Goal: Transaction & Acquisition: Purchase product/service

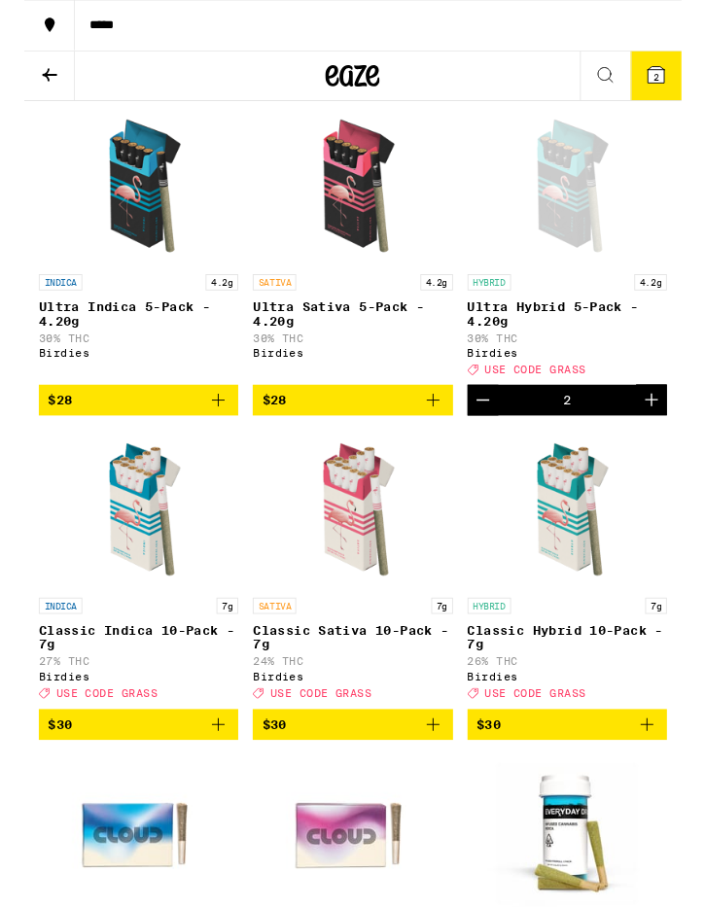
scroll to position [1186, 0]
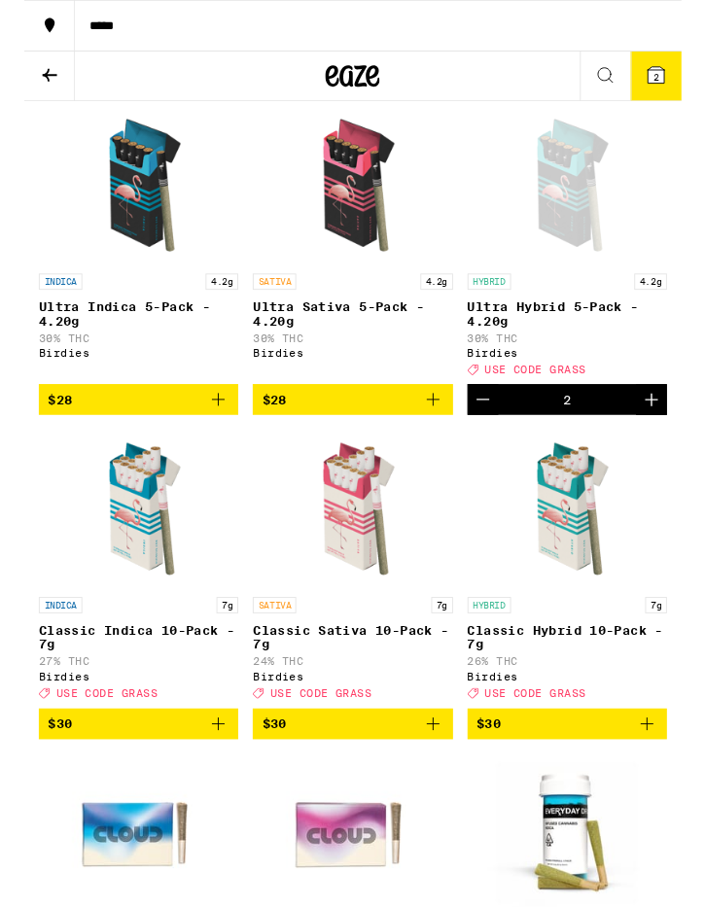
click at [493, 440] on icon "Decrement" at bounding box center [491, 428] width 23 height 23
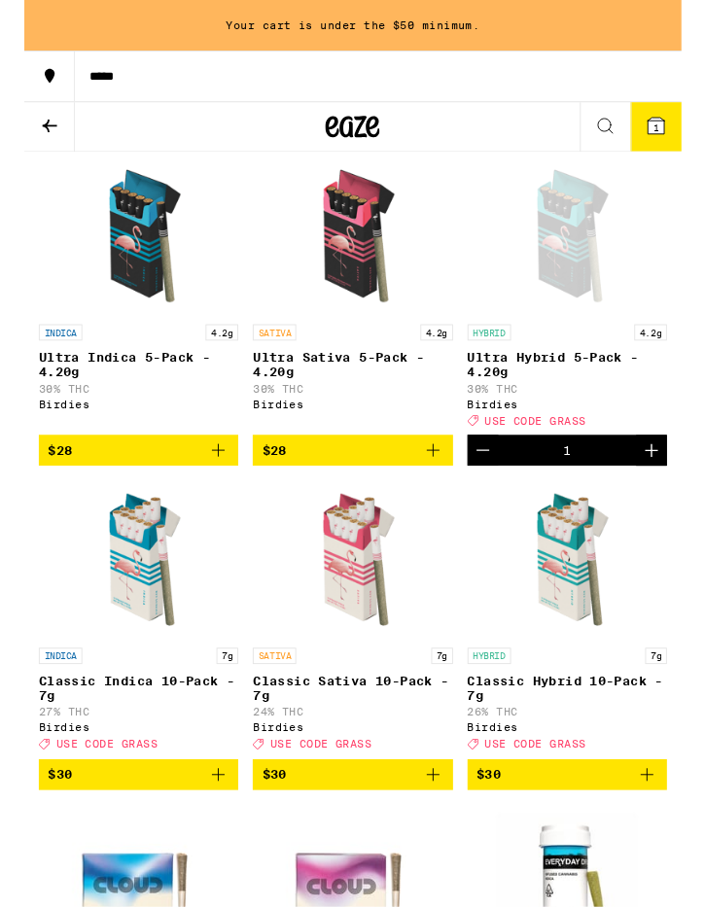
click at [435, 490] on icon "Add to bag" at bounding box center [439, 483] width 14 height 14
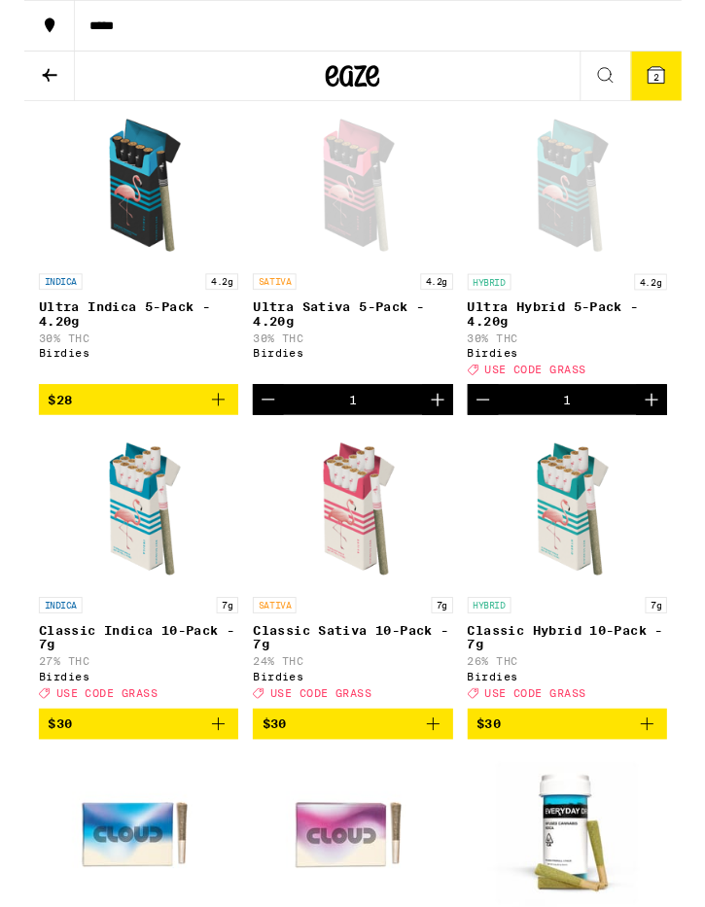
click at [268, 429] on icon "Decrement" at bounding box center [262, 429] width 14 height 0
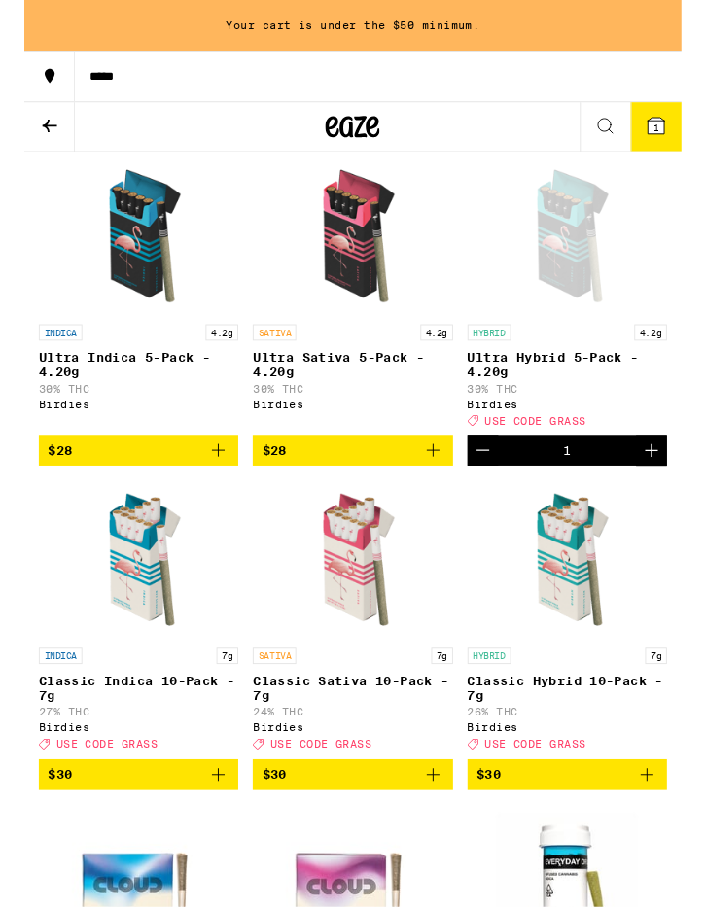
click at [672, 495] on icon "Increment" at bounding box center [672, 482] width 23 height 23
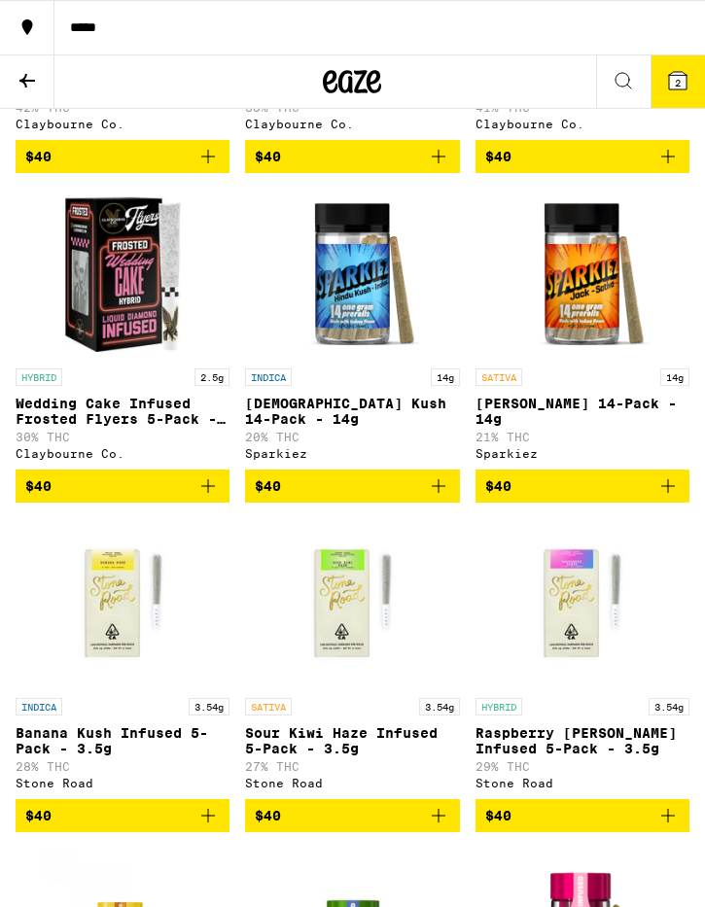
scroll to position [5742, 0]
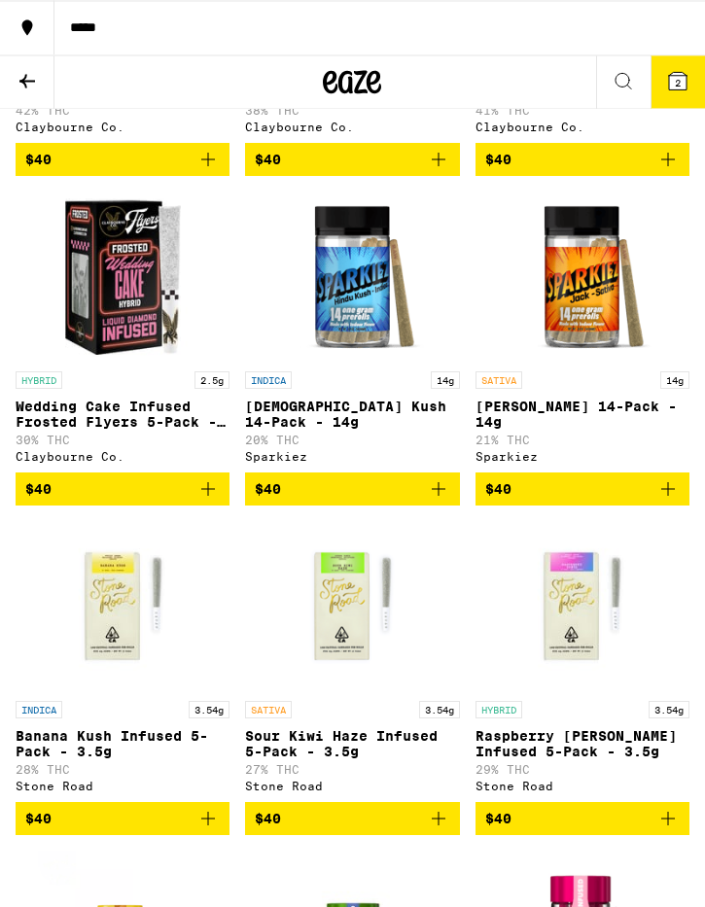
click at [579, 362] on img "Open page for Jack 14-Pack - 14g from Sparkiez" at bounding box center [582, 277] width 170 height 170
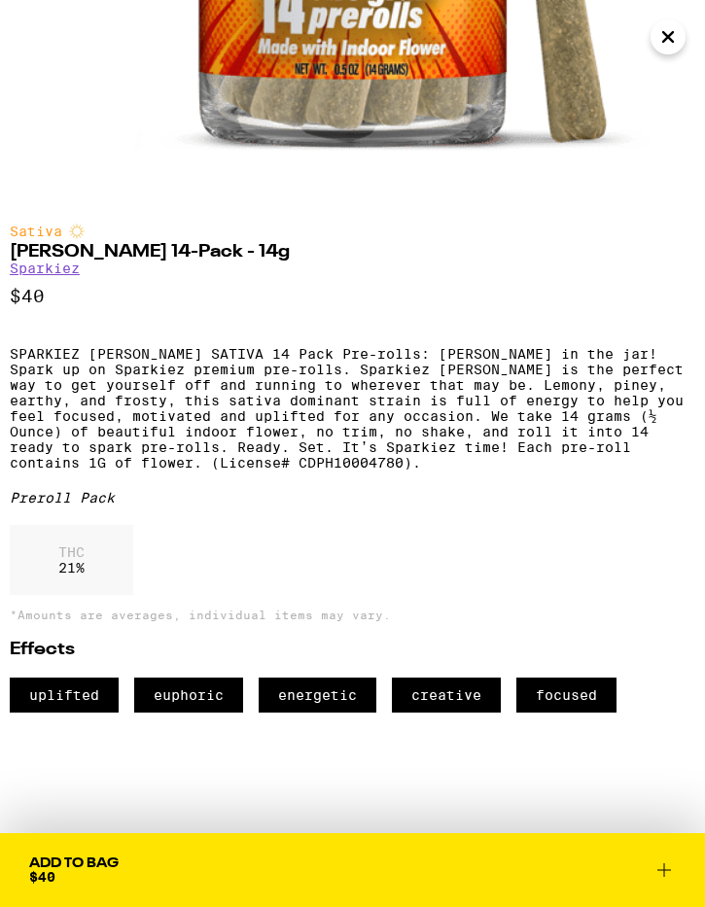
scroll to position [546, 0]
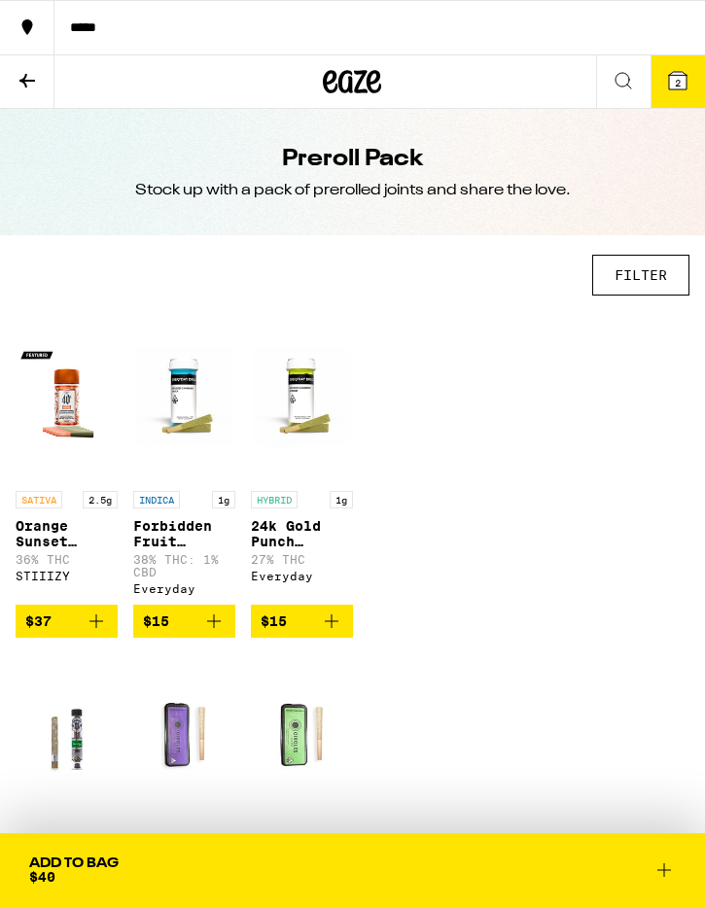
click at [655, 275] on button "FILTER" at bounding box center [640, 275] width 97 height 41
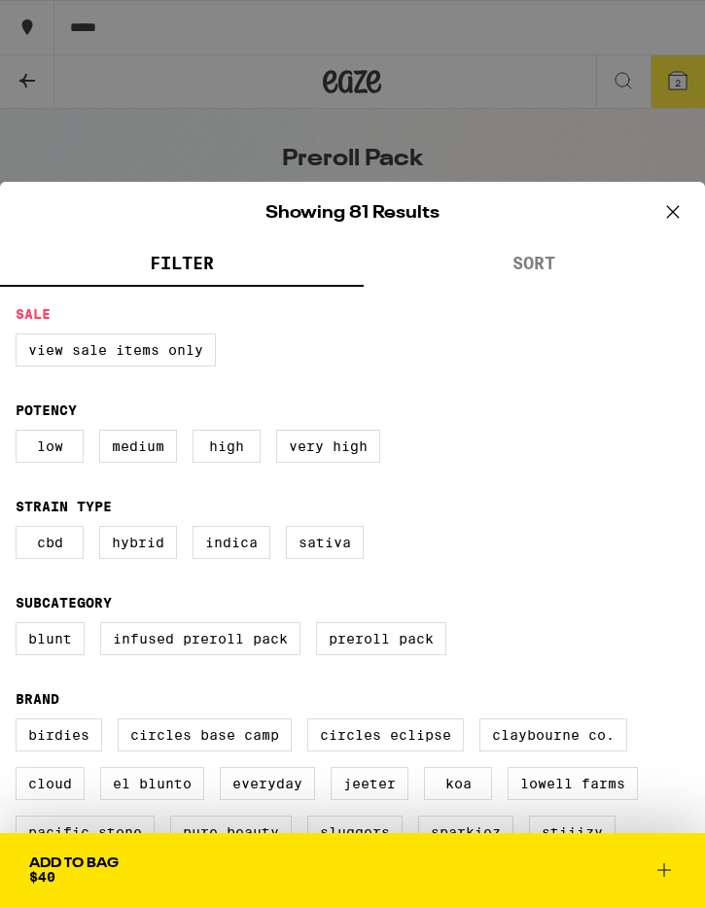
click at [356, 450] on label "Very High" at bounding box center [328, 446] width 104 height 33
click at [0, 0] on input "Very High" at bounding box center [0, 0] width 0 height 0
checkbox input "true"
click at [668, 218] on icon at bounding box center [672, 211] width 29 height 29
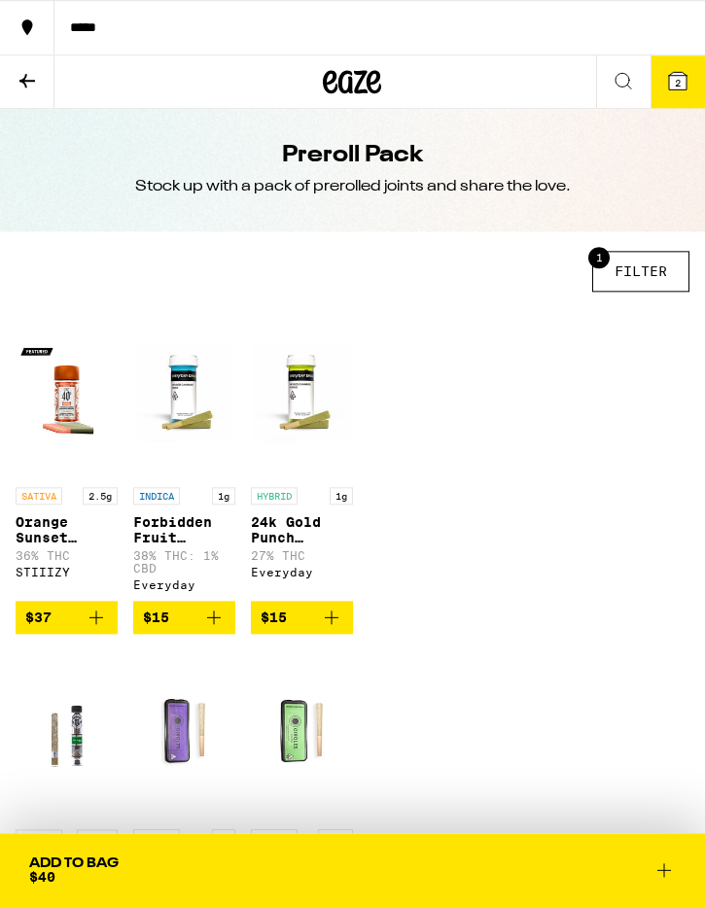
scroll to position [1, 0]
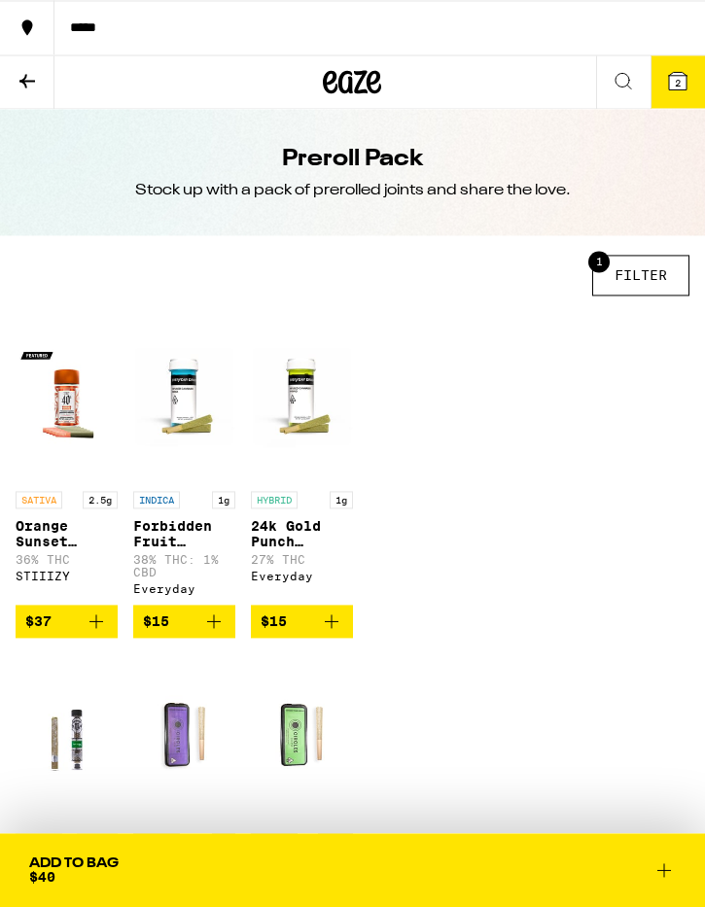
click at [644, 281] on button "1 FILTER" at bounding box center [640, 275] width 97 height 41
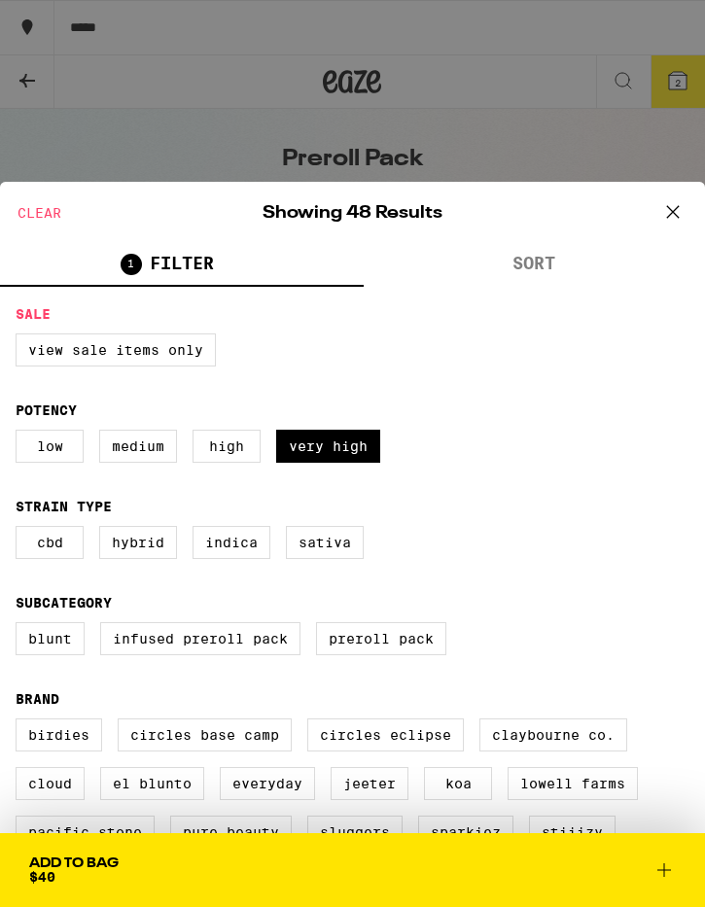
click at [327, 463] on label "Very High" at bounding box center [328, 446] width 104 height 33
click at [0, 0] on input "Very High" at bounding box center [0, 0] width 0 height 0
checkbox input "false"
click at [539, 261] on button "SORT" at bounding box center [535, 265] width 342 height 43
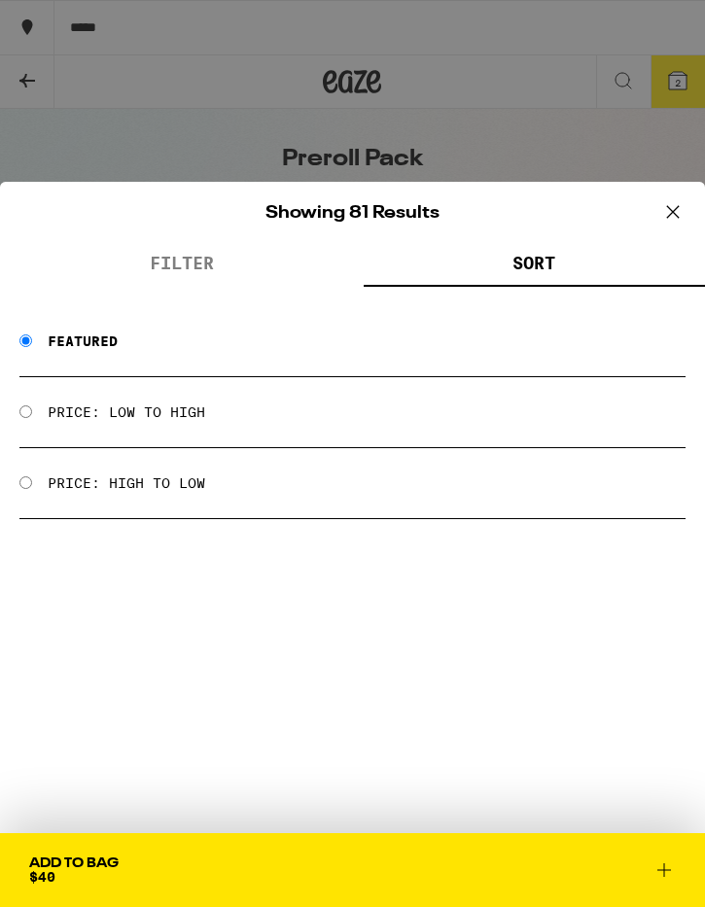
click at [197, 264] on span "FILTER" at bounding box center [182, 264] width 64 height 20
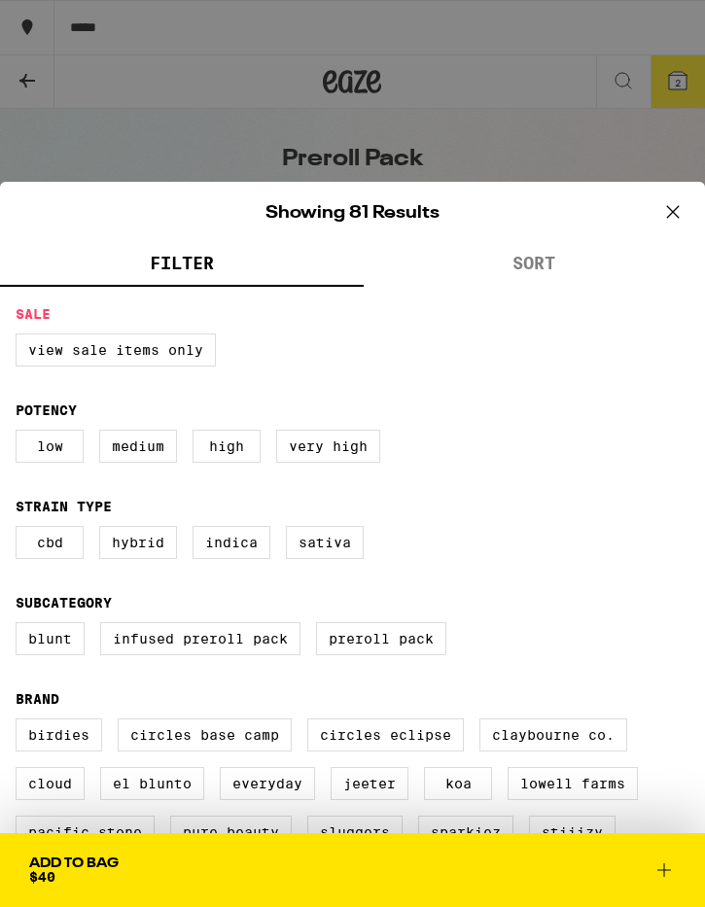
click at [179, 357] on label "View Sale Items Only" at bounding box center [116, 349] width 200 height 33
click at [0, 0] on input "View Sale Items Only" at bounding box center [0, 0] width 0 height 0
checkbox input "true"
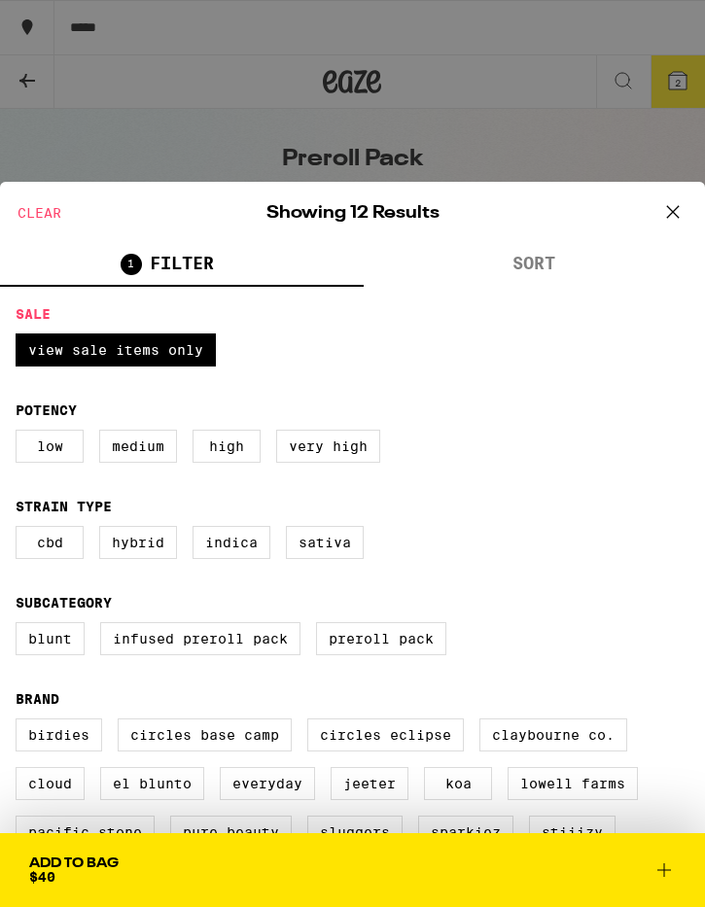
click at [696, 198] on button at bounding box center [673, 213] width 60 height 62
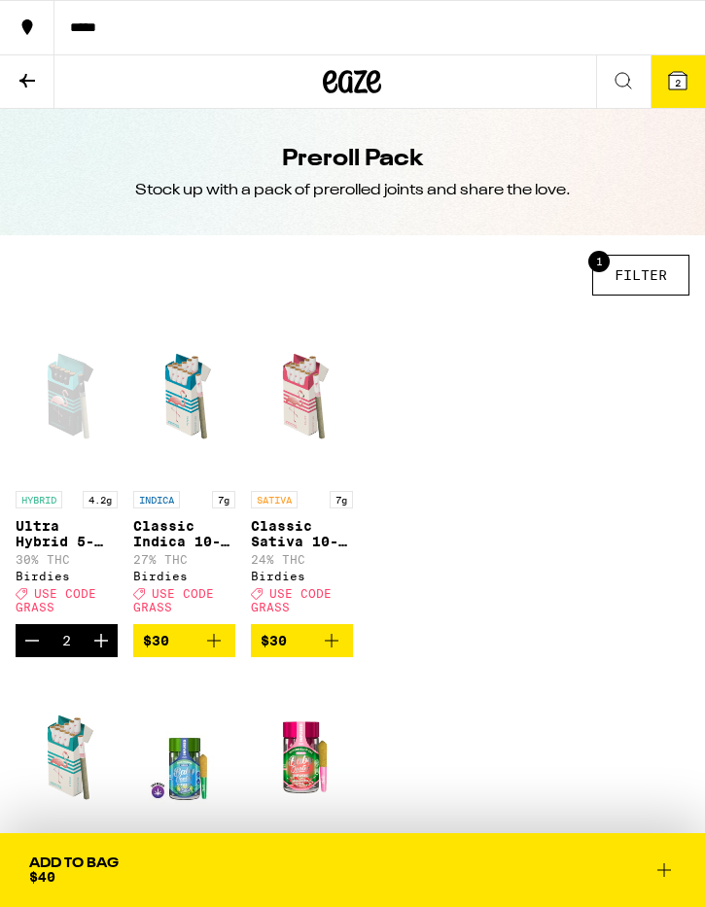
click at [696, 197] on div "Clear Showing 12 Results 1 FILTER SORT Sale View Sale Items Only Potency Low Me…" at bounding box center [352, 453] width 705 height 907
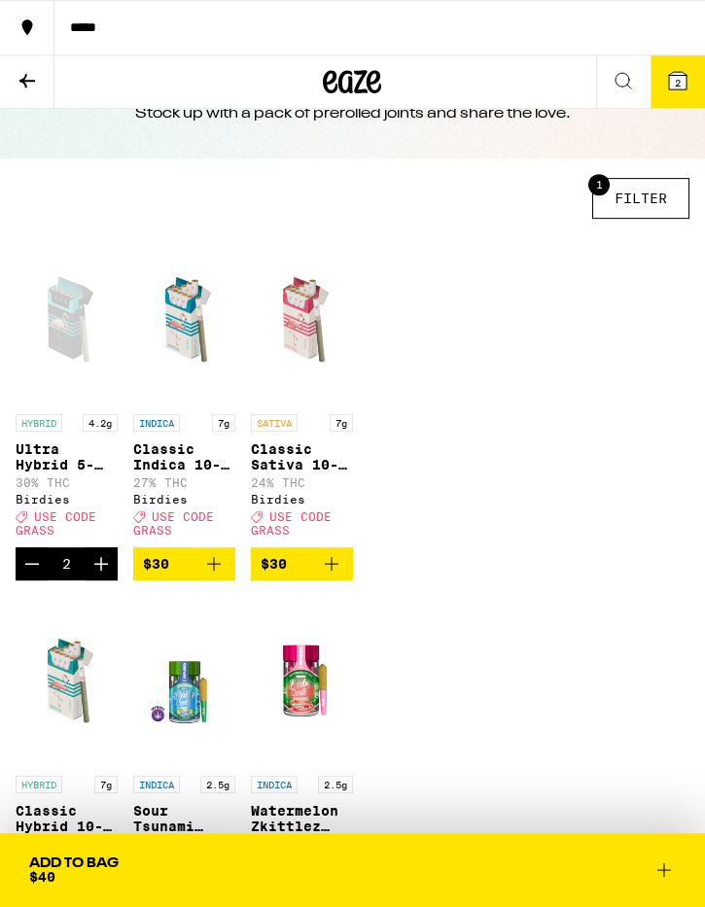
scroll to position [74, 0]
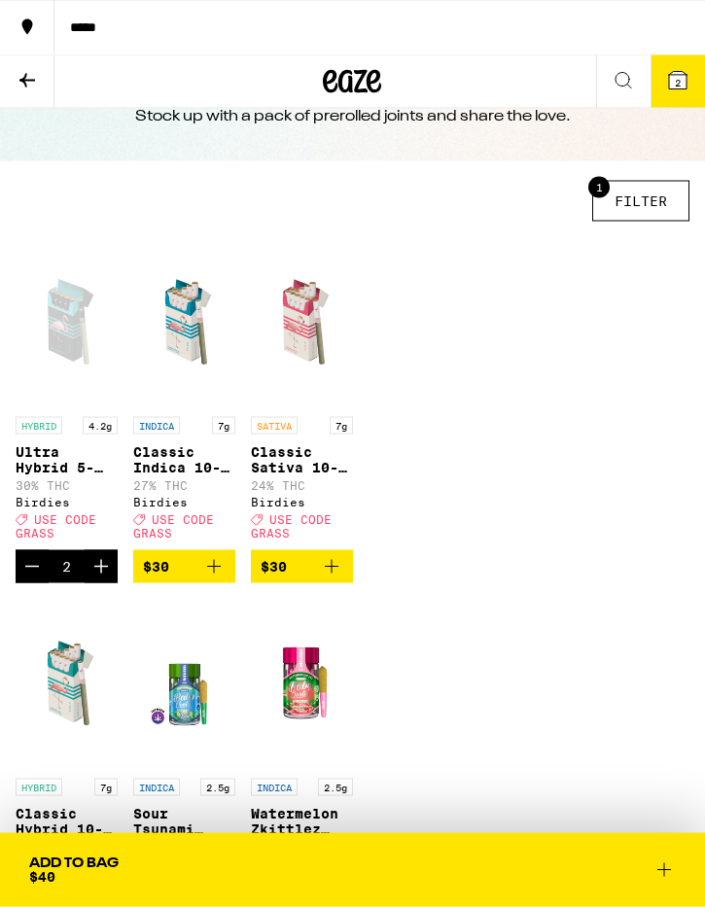
click at [351, 588] on div "Clear Showing 12 Results 1 FILTER SORT Sale View Sale Items Only Potency Low Me…" at bounding box center [352, 453] width 705 height 907
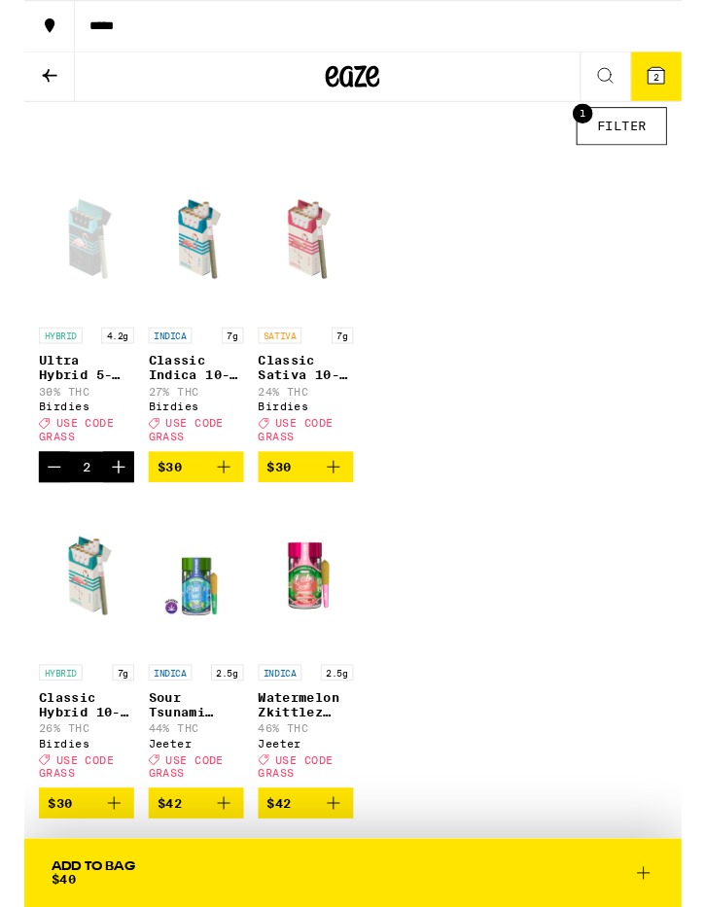
scroll to position [142, 0]
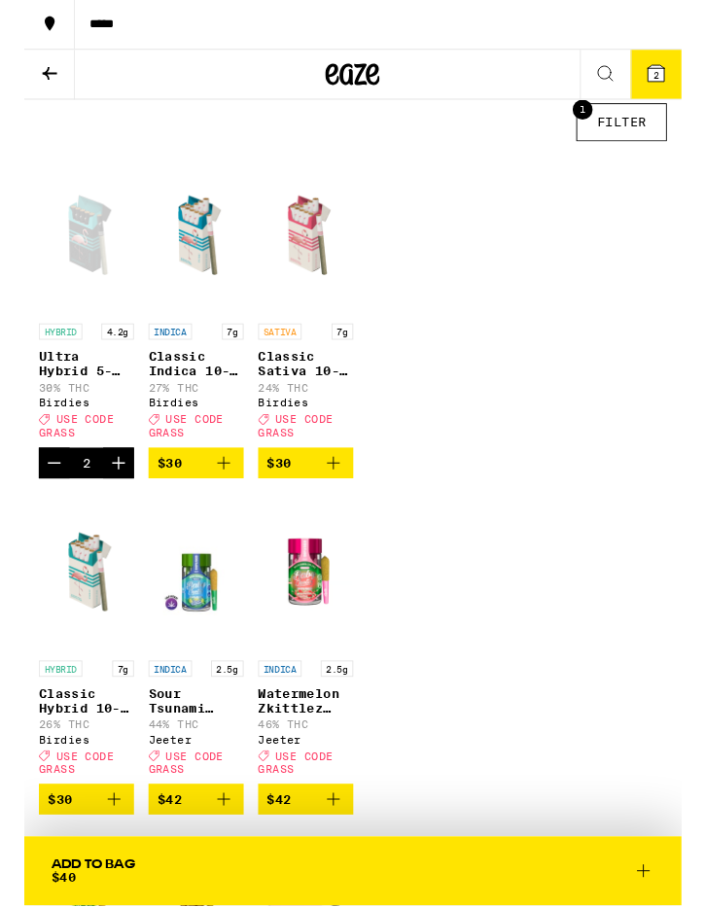
click at [331, 506] on icon "Add to bag" at bounding box center [332, 499] width 14 height 14
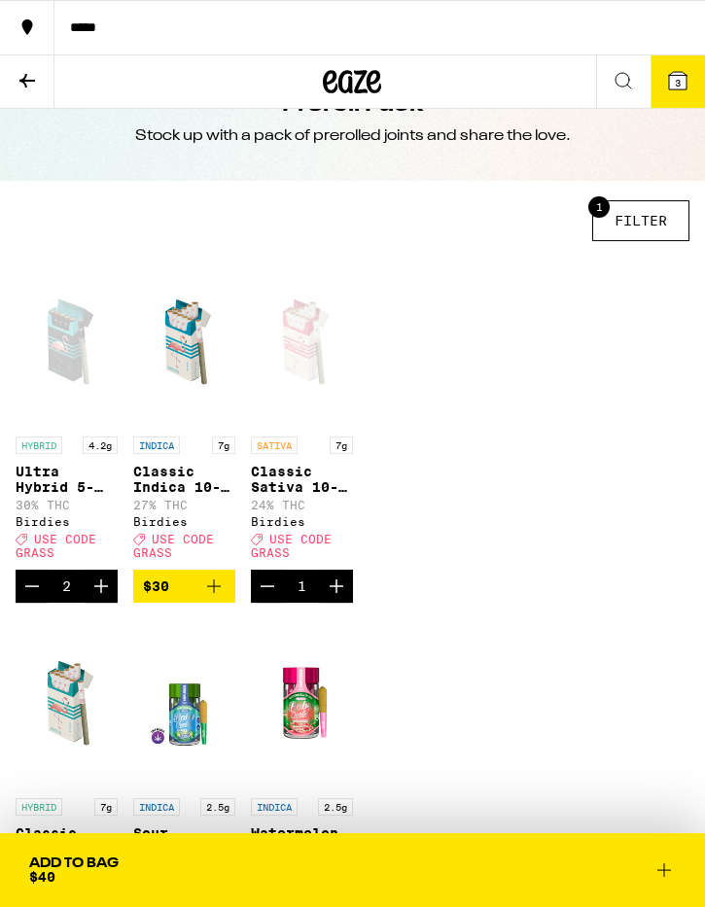
scroll to position [0, 0]
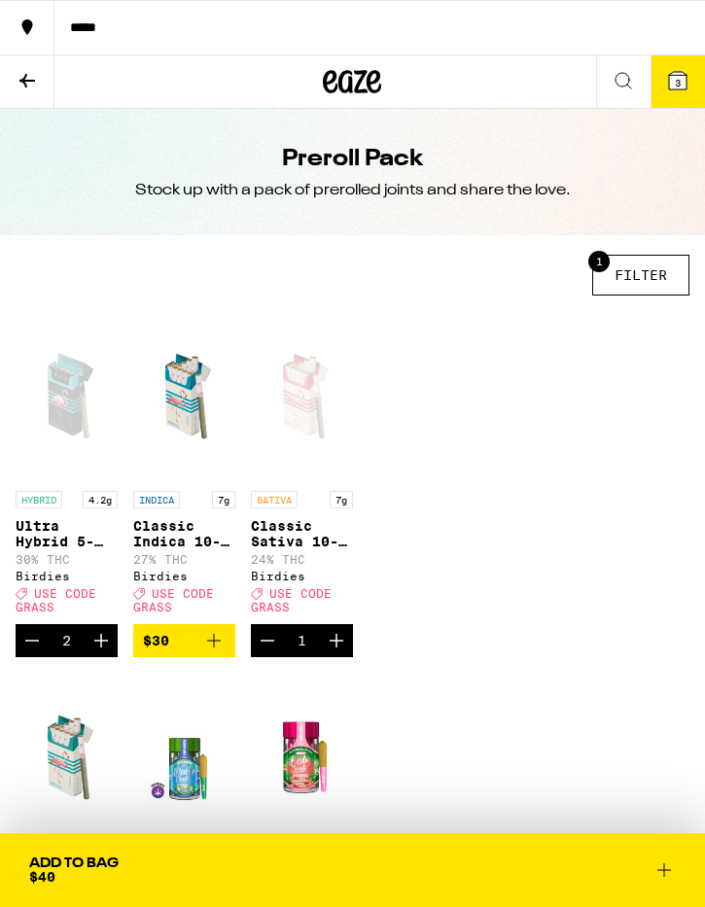
click at [347, 84] on icon at bounding box center [352, 81] width 58 height 35
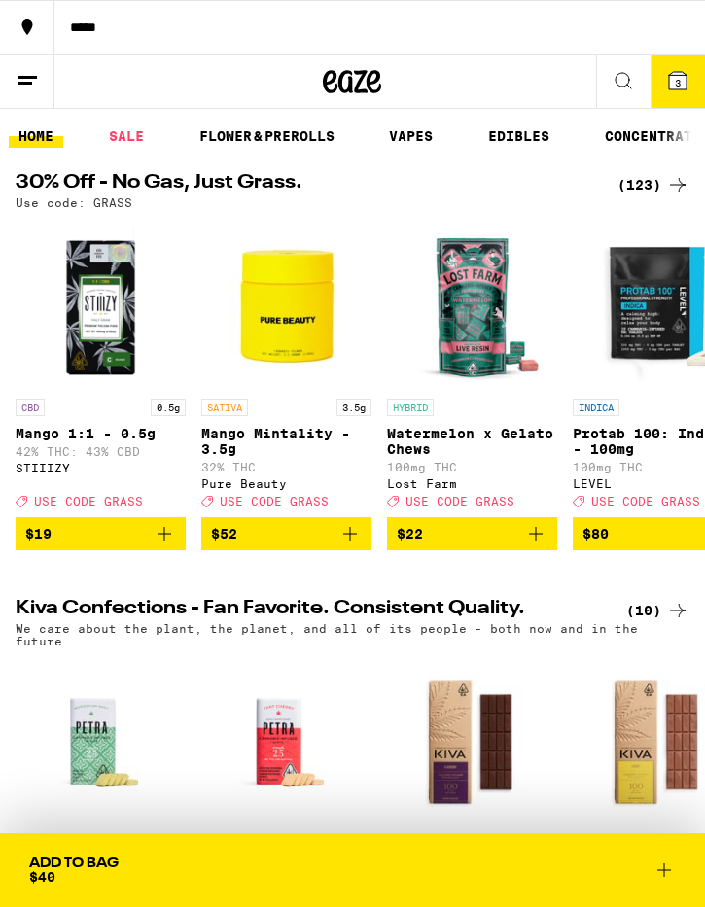
click at [646, 180] on div "(123)" at bounding box center [653, 184] width 72 height 23
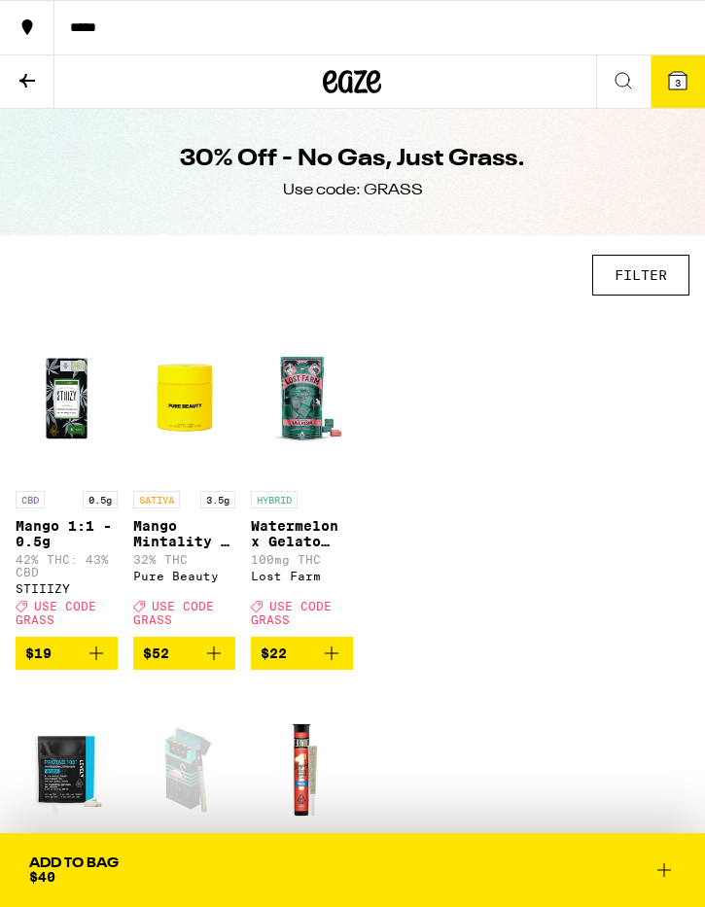
click at [633, 273] on button "FILTER" at bounding box center [640, 275] width 97 height 41
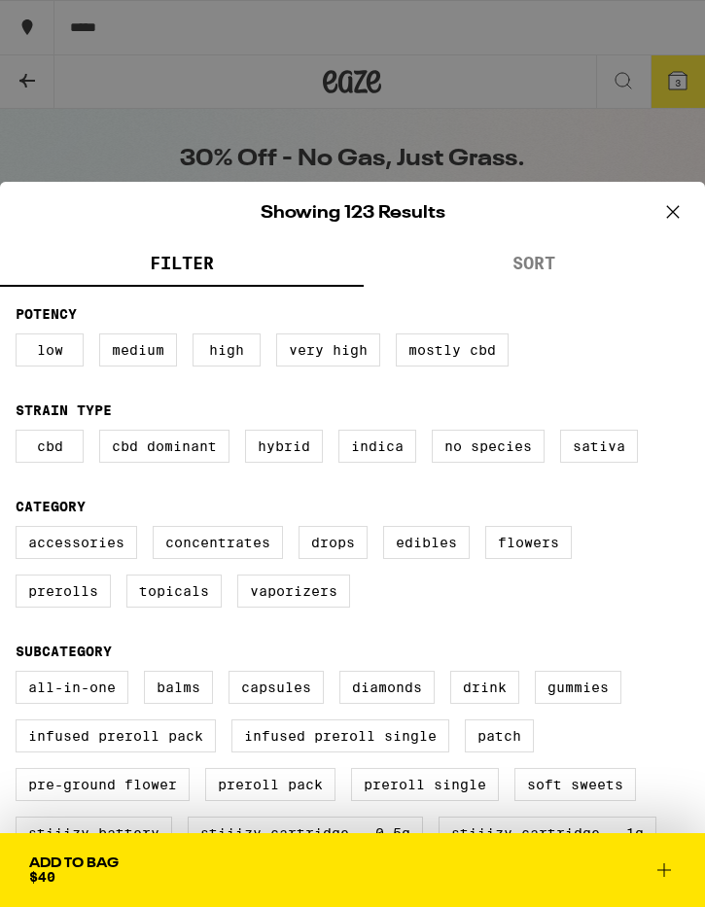
click at [431, 553] on label "Edibles" at bounding box center [426, 542] width 87 height 33
click at [0, 0] on input "Edibles" at bounding box center [0, 0] width 0 height 0
checkbox input "true"
click at [676, 208] on icon at bounding box center [673, 211] width 12 height 12
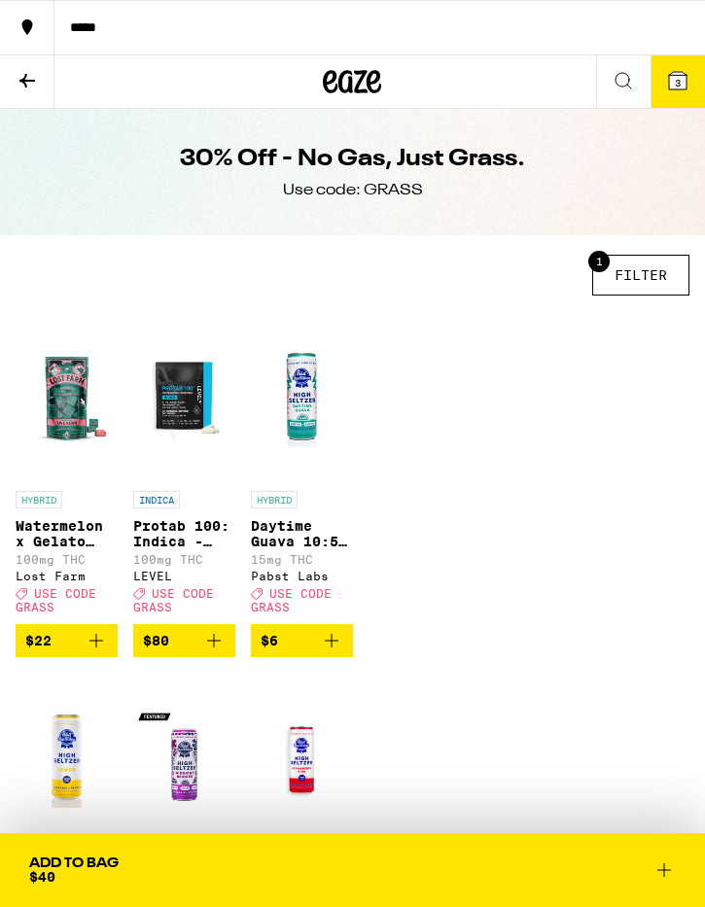
click at [676, 78] on span "3" at bounding box center [678, 83] width 6 height 12
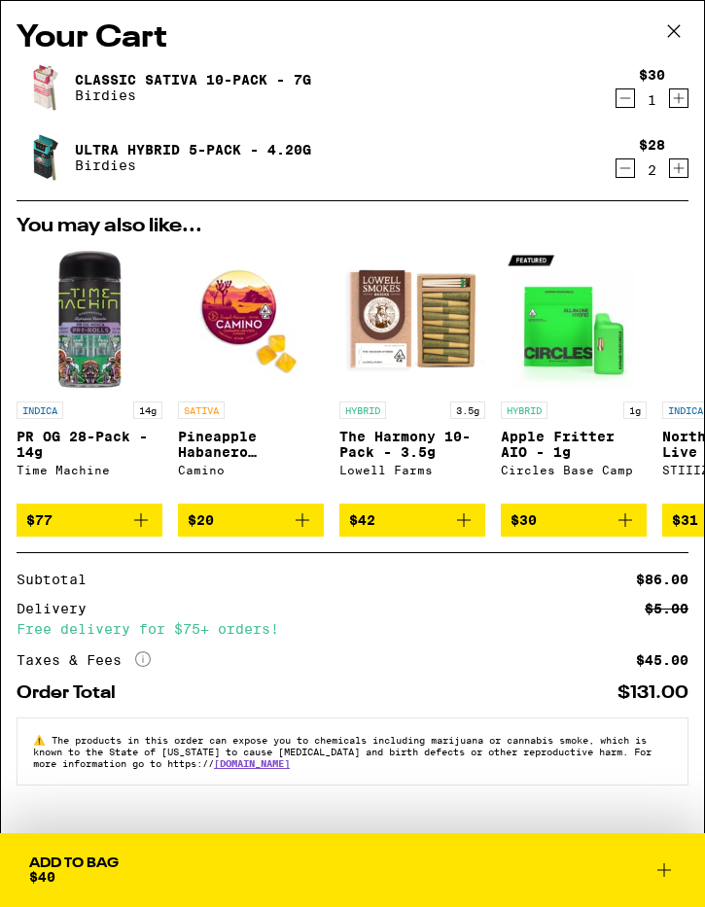
click at [675, 35] on icon at bounding box center [673, 31] width 29 height 29
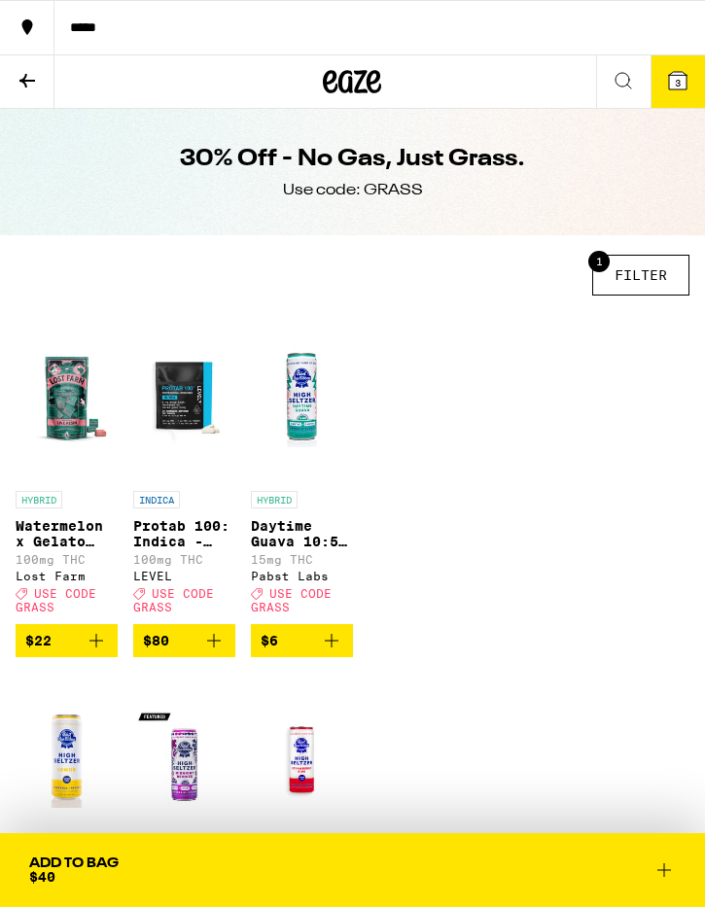
click at [646, 271] on button "1 FILTER" at bounding box center [640, 275] width 97 height 41
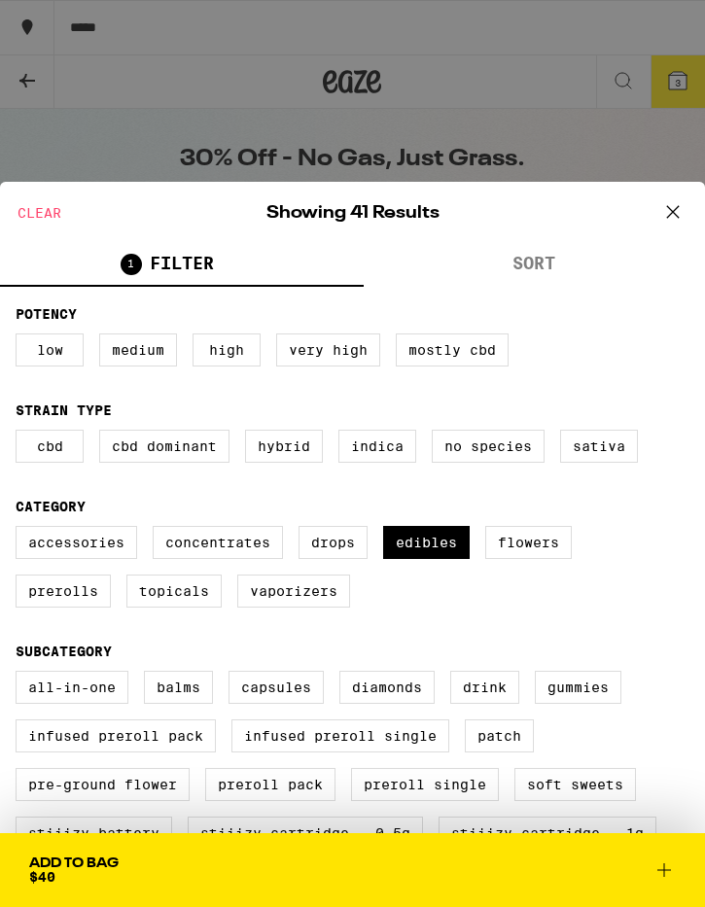
click at [542, 265] on button "SORT" at bounding box center [535, 265] width 342 height 43
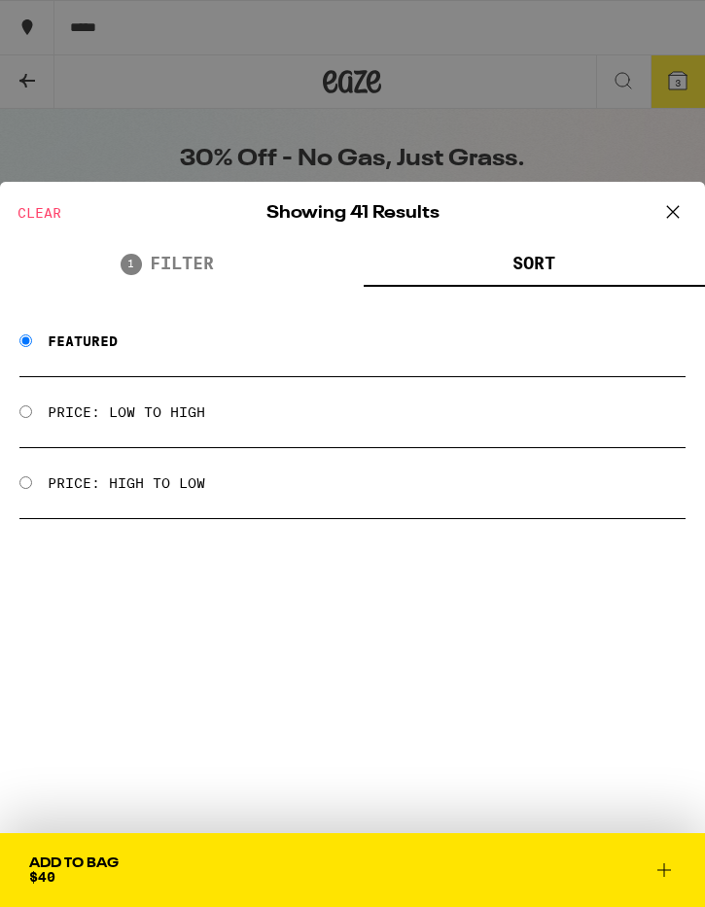
click at [97, 491] on label "Price: High to Low" at bounding box center [126, 483] width 157 height 16
click at [32, 489] on input "Price: High to Low" at bounding box center [25, 482] width 13 height 13
radio input "true"
click at [666, 222] on icon at bounding box center [672, 211] width 29 height 29
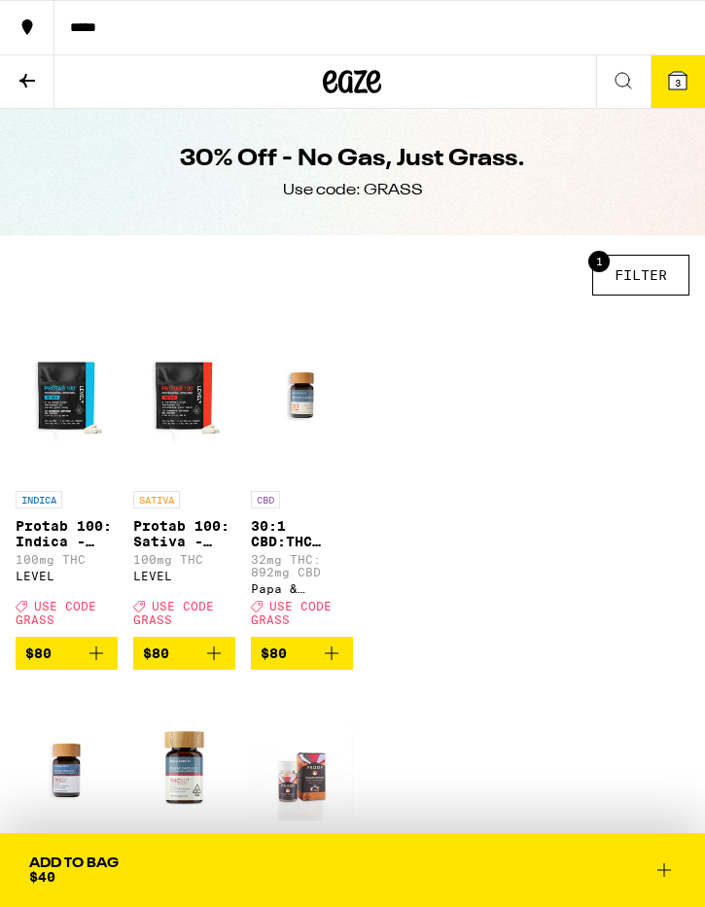
click at [635, 275] on button "1 FILTER" at bounding box center [640, 275] width 97 height 41
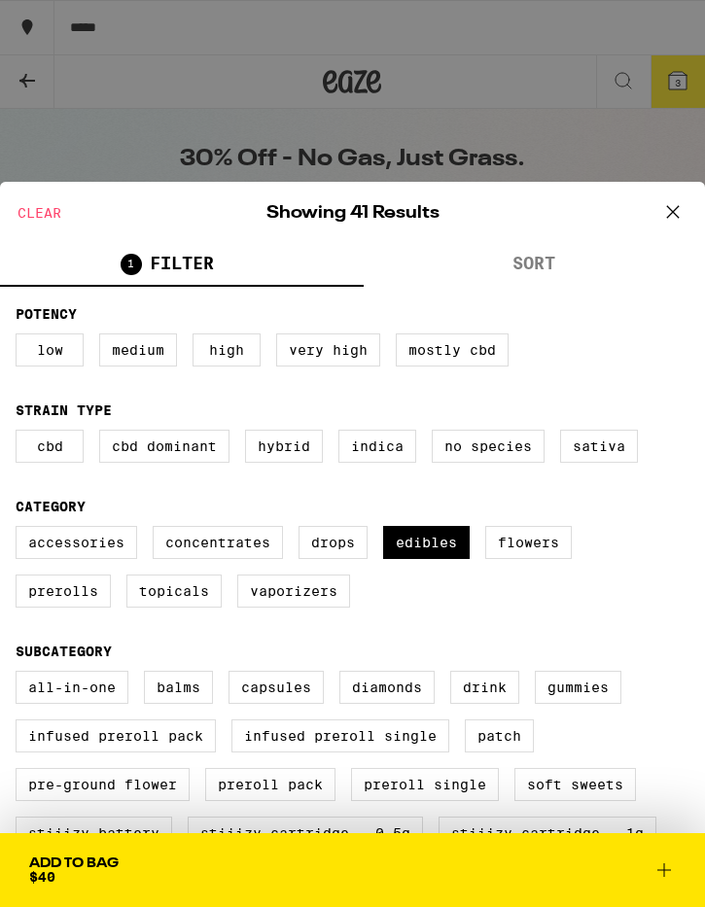
click at [546, 264] on button "SORT" at bounding box center [535, 265] width 342 height 43
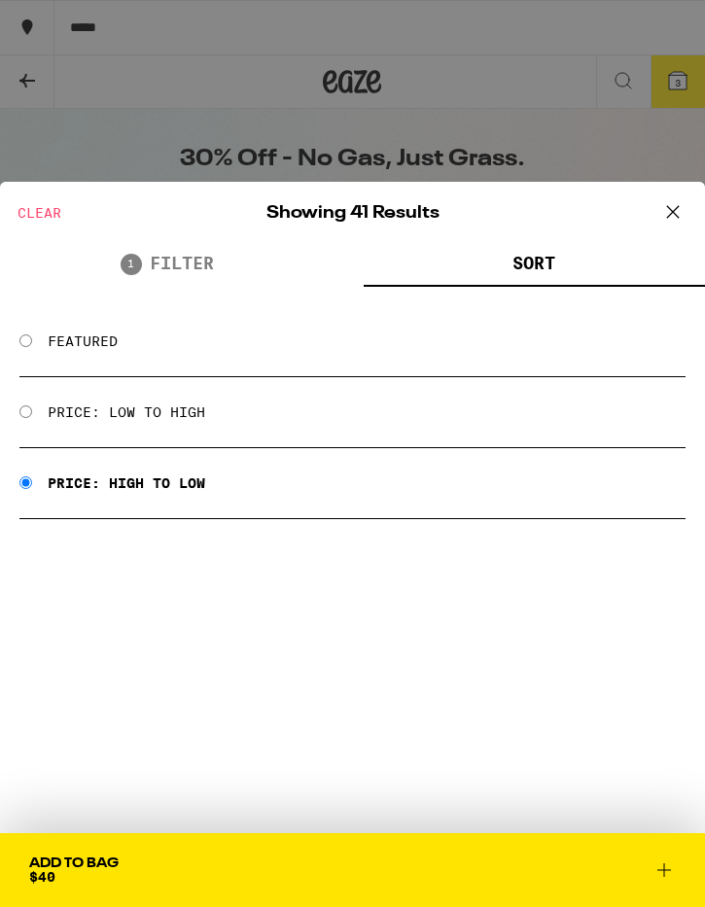
click at [95, 415] on label "Price: Low to High" at bounding box center [126, 412] width 157 height 16
click at [32, 415] on input "Price: Low to High" at bounding box center [25, 411] width 13 height 13
radio input "true"
click at [675, 204] on icon at bounding box center [672, 211] width 29 height 29
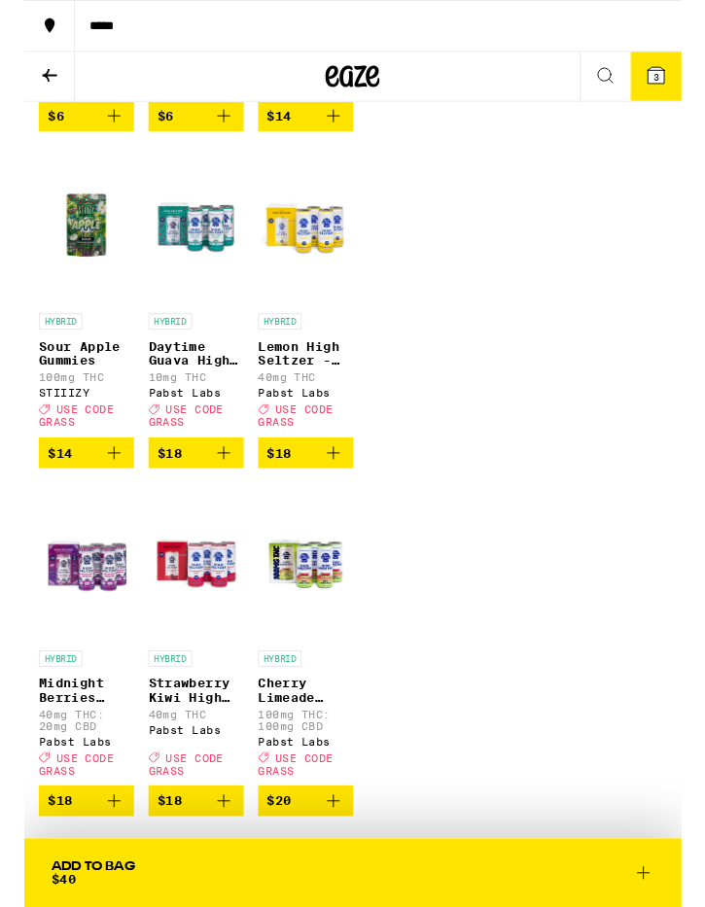
scroll to position [918, 0]
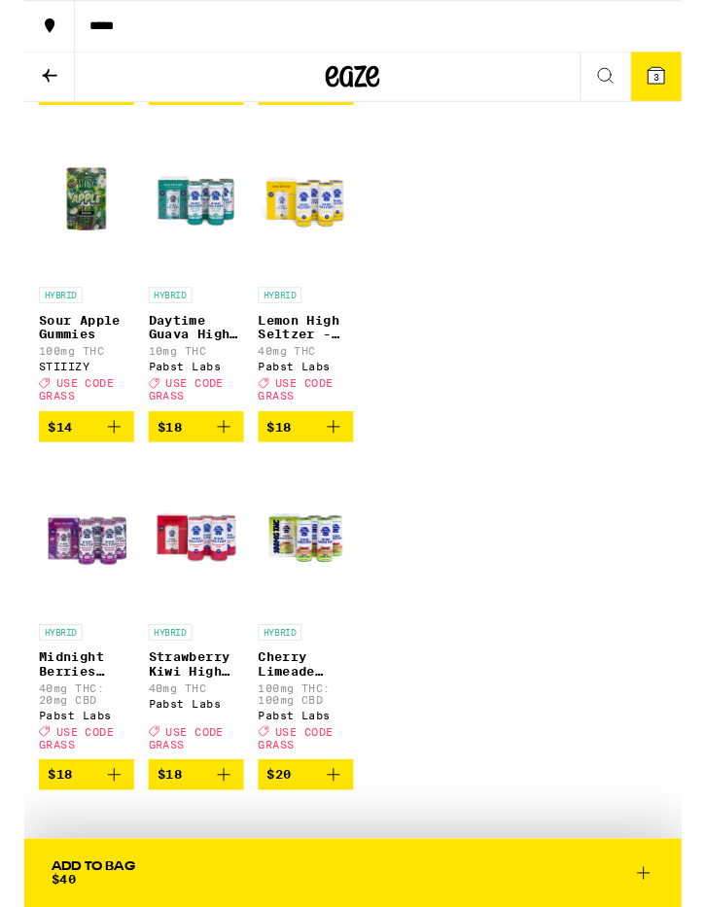
click at [95, 474] on button "$14" at bounding box center [67, 457] width 102 height 33
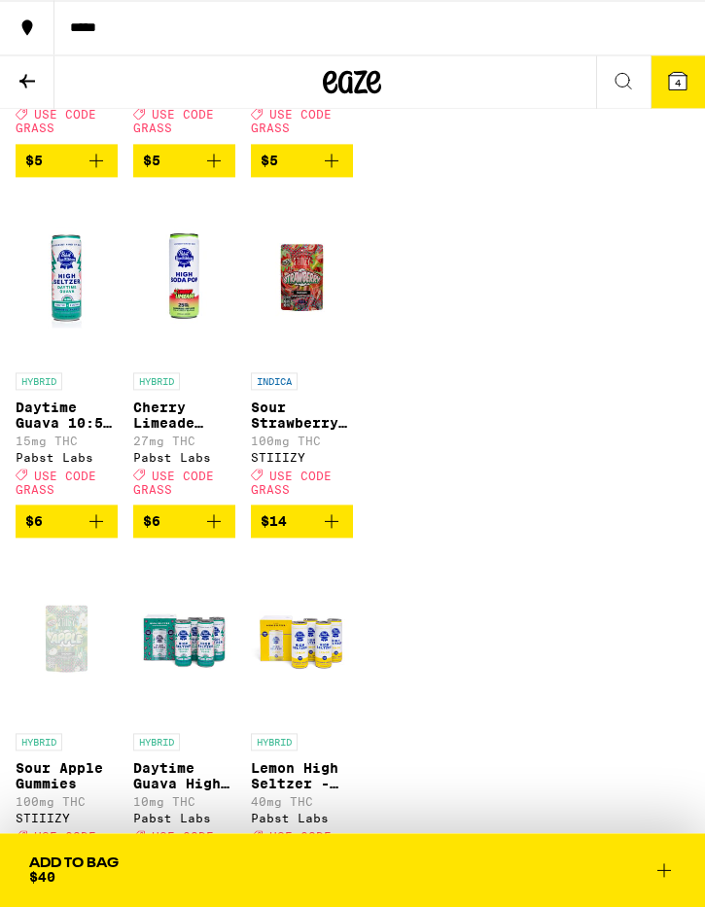
scroll to position [491, 0]
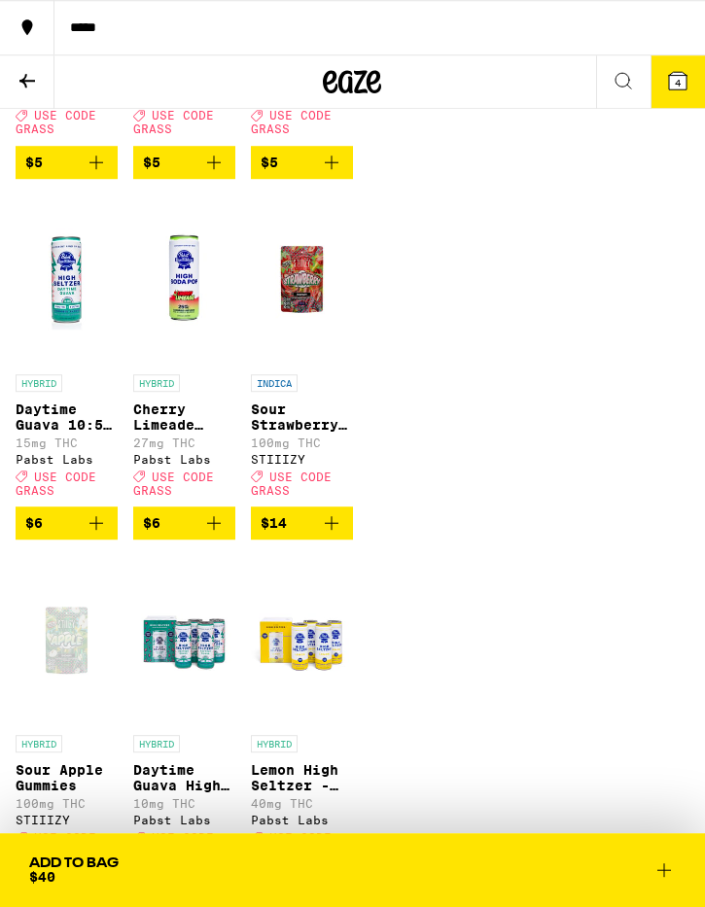
click at [332, 535] on icon "Add to bag" at bounding box center [331, 522] width 23 height 23
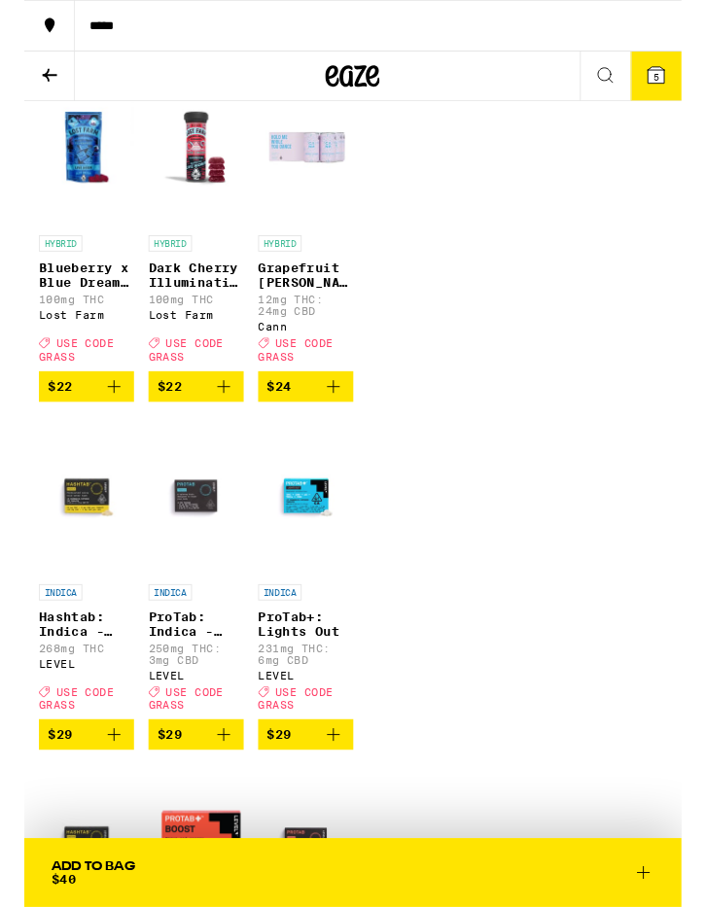
scroll to position [3155, 0]
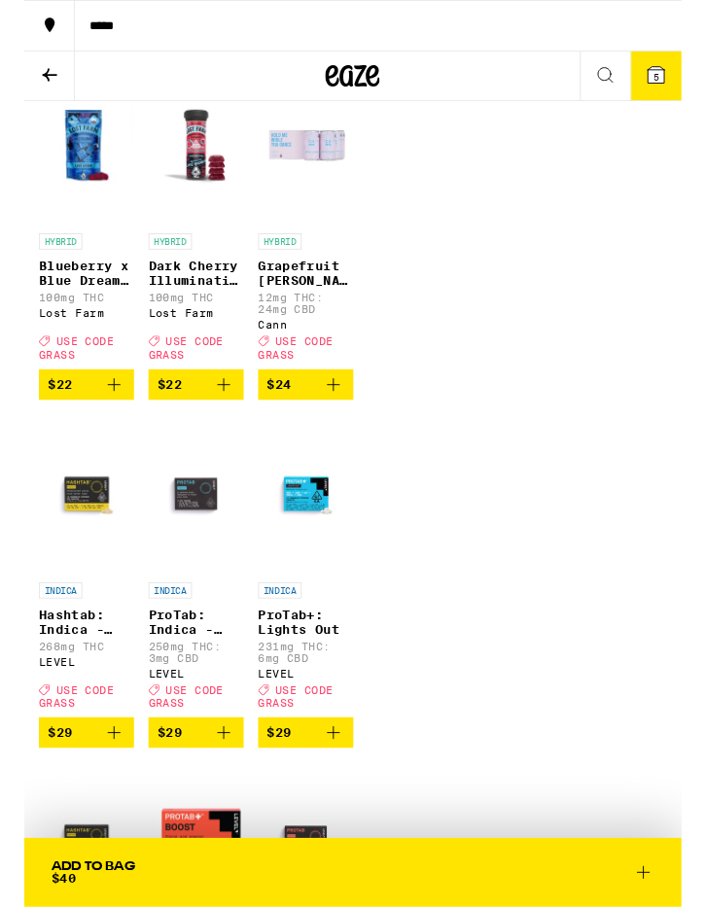
click at [671, 74] on icon at bounding box center [677, 80] width 17 height 17
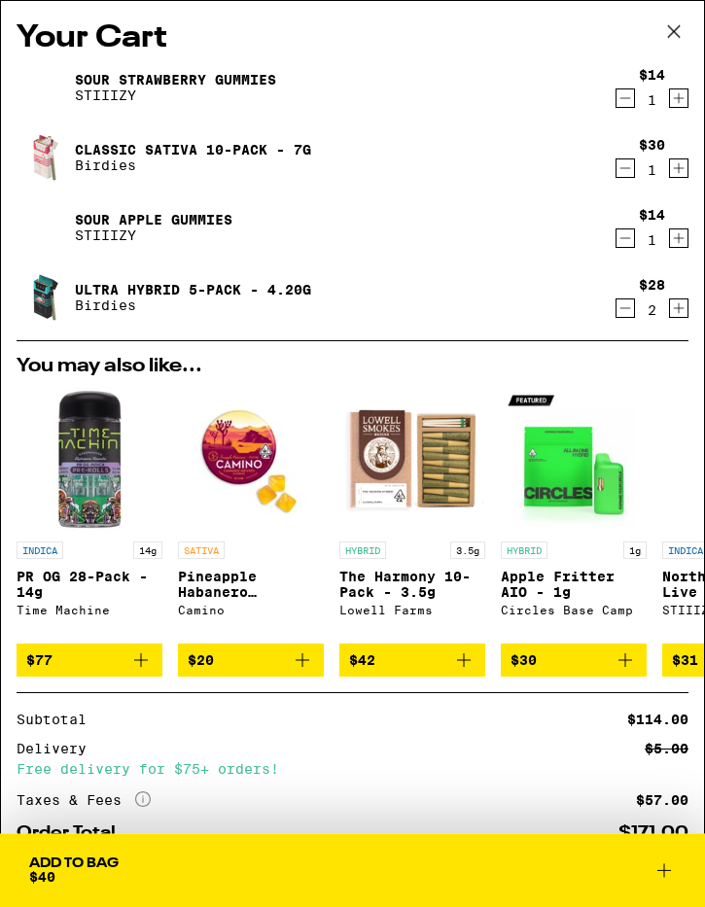
scroll to position [1490, 0]
click at [670, 26] on icon at bounding box center [673, 31] width 29 height 29
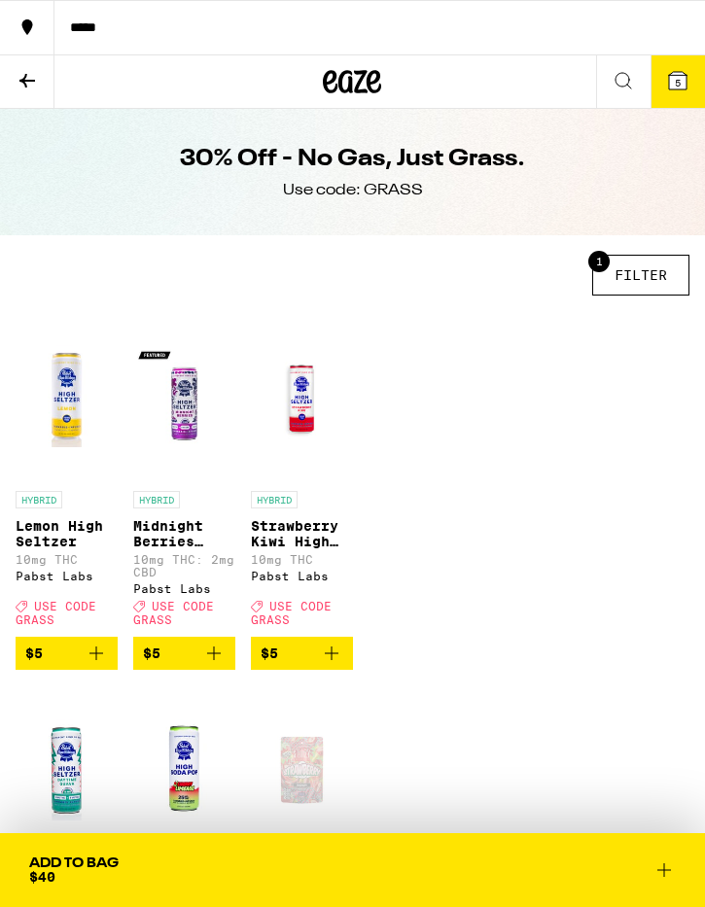
click at [680, 81] on span "5" at bounding box center [678, 83] width 6 height 12
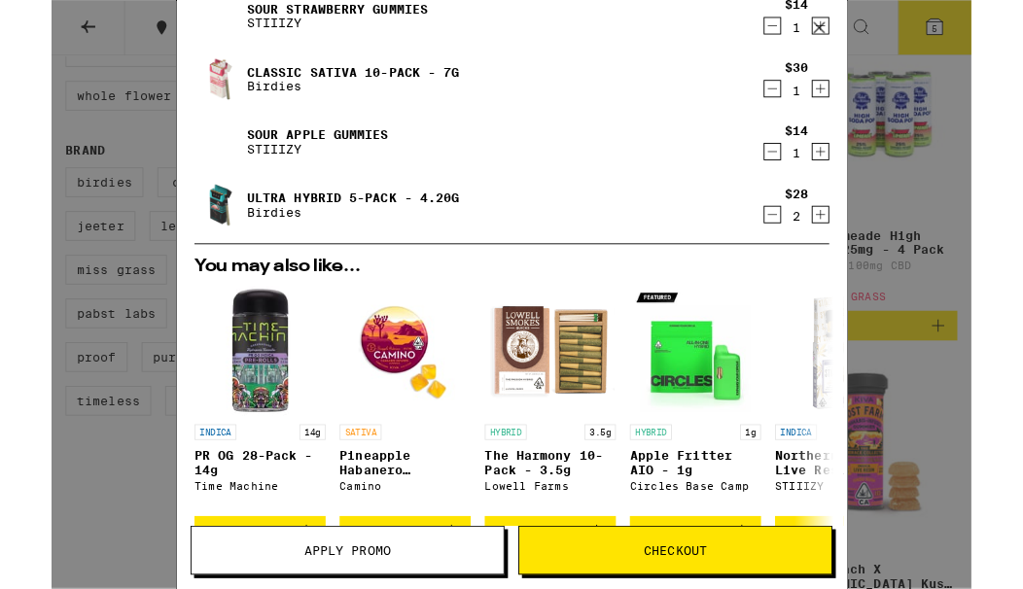
scroll to position [1375, 0]
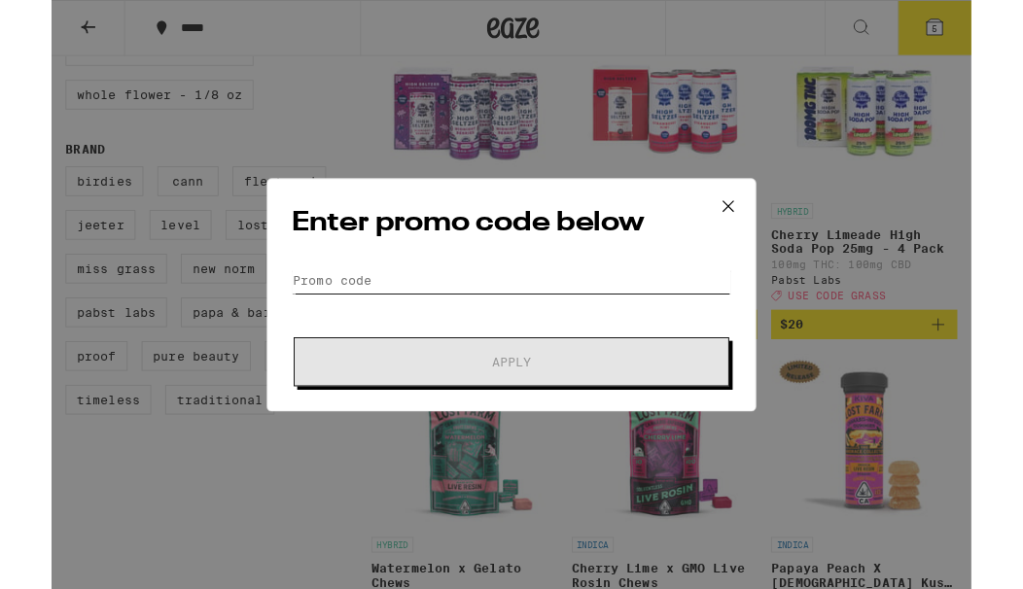
click at [434, 320] on input "Promo Code" at bounding box center [511, 311] width 488 height 29
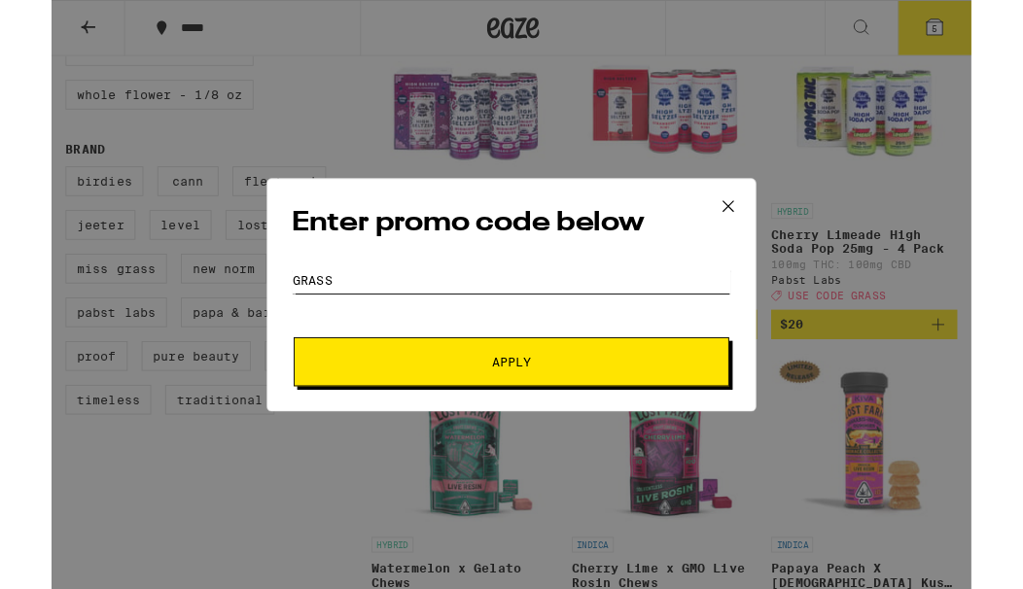
type input "Grass"
click at [535, 403] on span "Apply" at bounding box center [511, 403] width 350 height 14
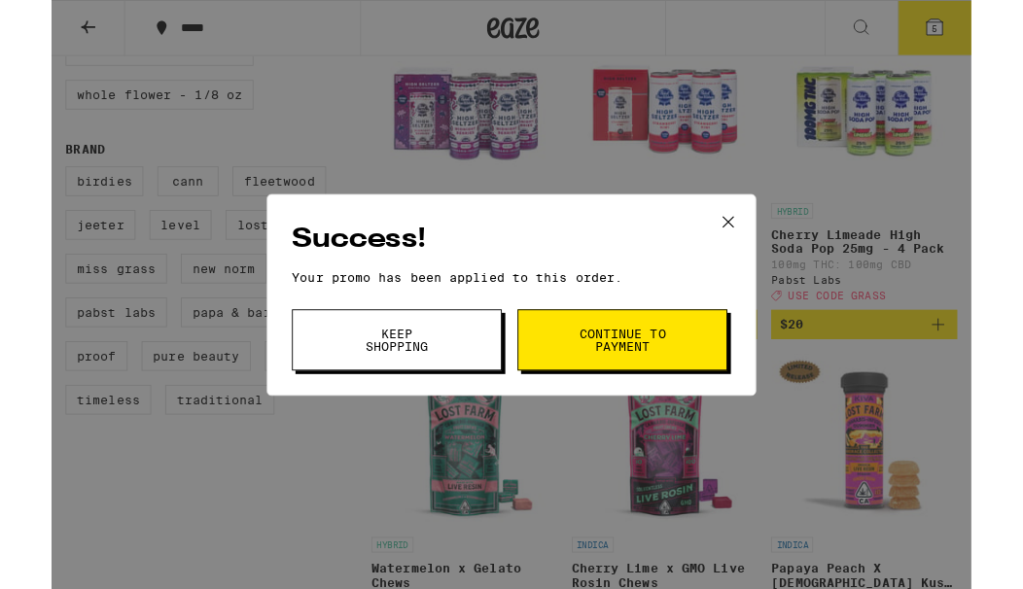
click at [704, 255] on icon at bounding box center [752, 246] width 29 height 29
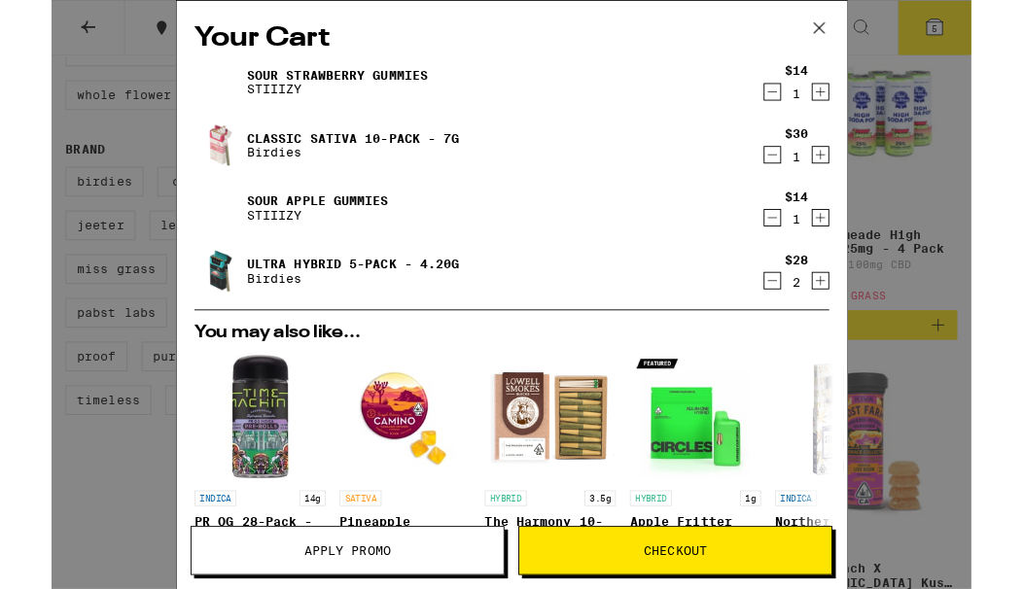
click at [704, 28] on icon at bounding box center [853, 31] width 29 height 29
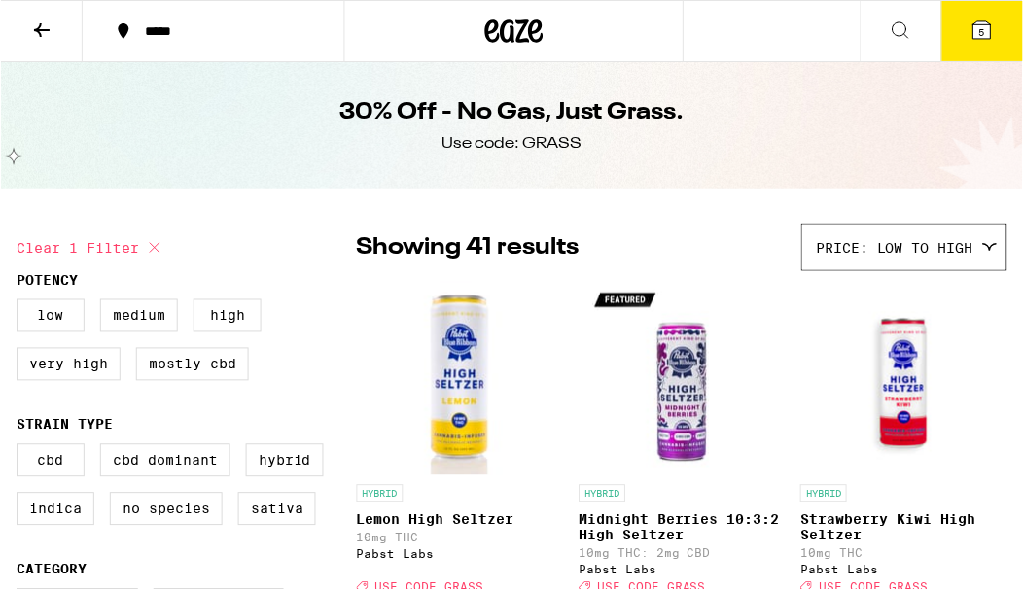
click at [506, 39] on icon at bounding box center [513, 31] width 58 height 35
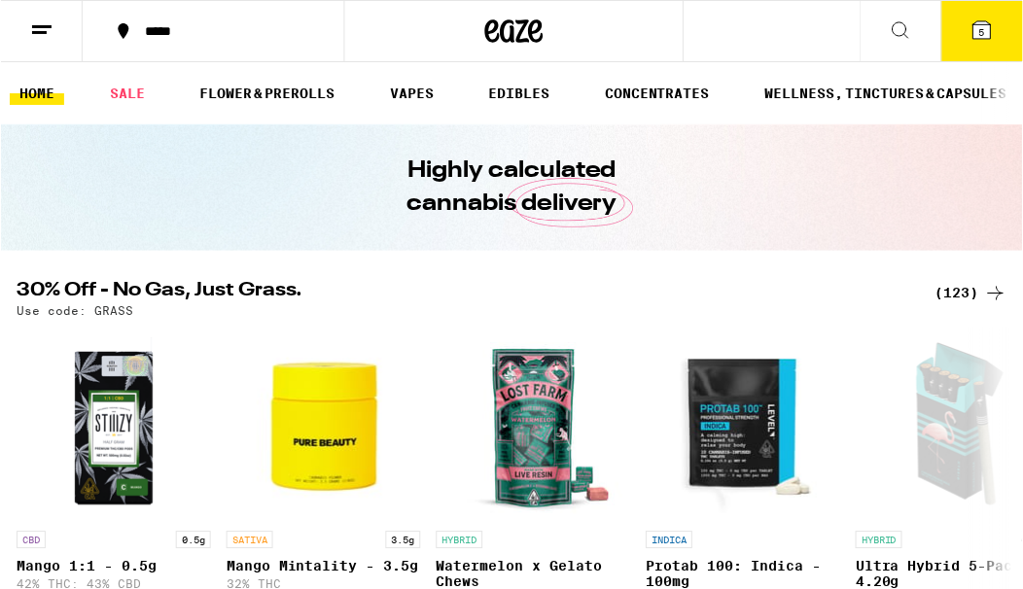
click at [124, 97] on link "SALE" at bounding box center [126, 93] width 54 height 23
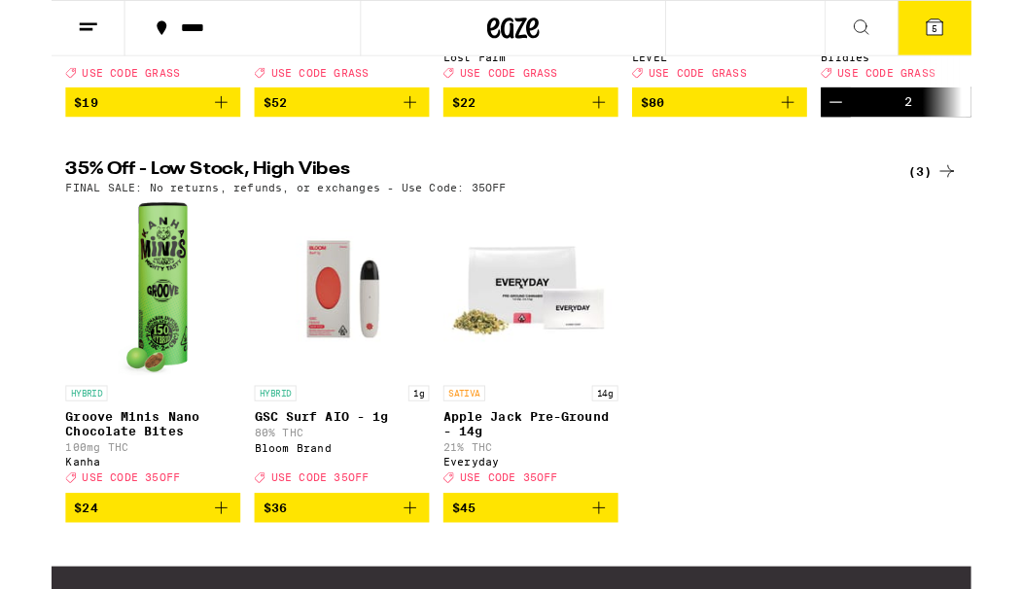
scroll to position [611, 0]
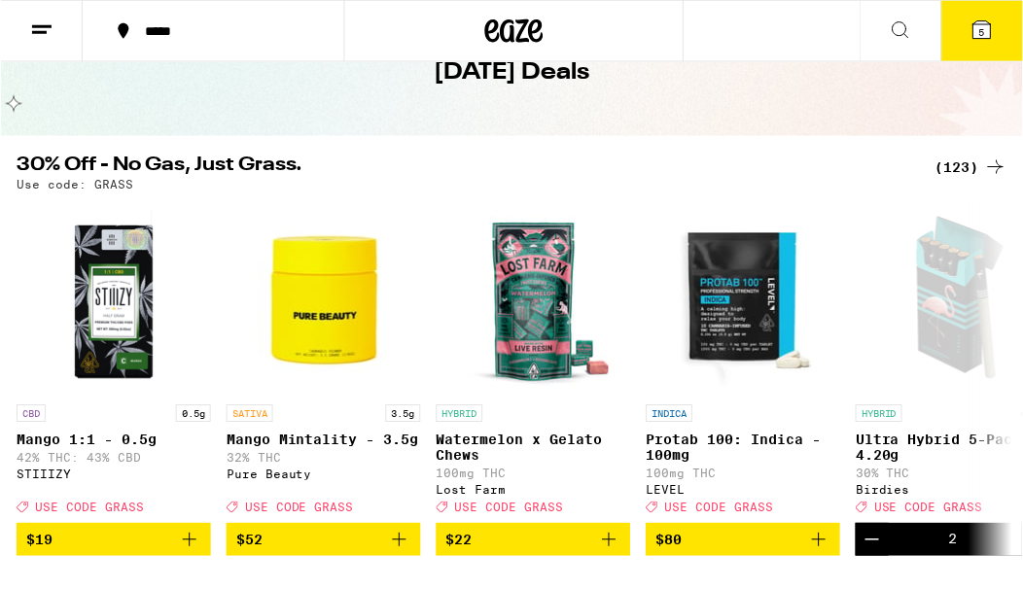
click at [704, 172] on div "(123)" at bounding box center [971, 167] width 72 height 23
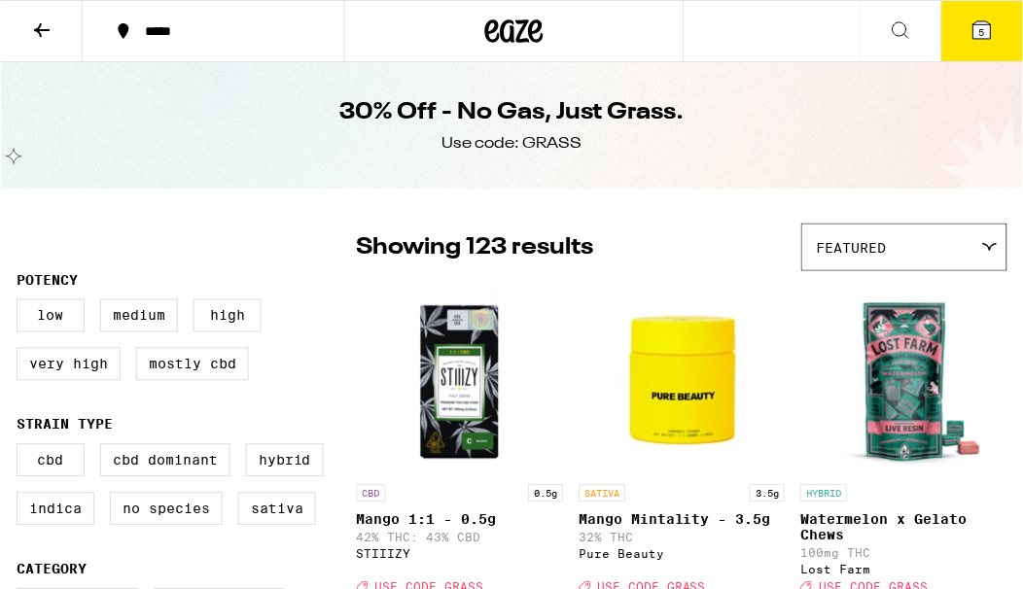
click at [704, 258] on div "Featured" at bounding box center [904, 248] width 204 height 46
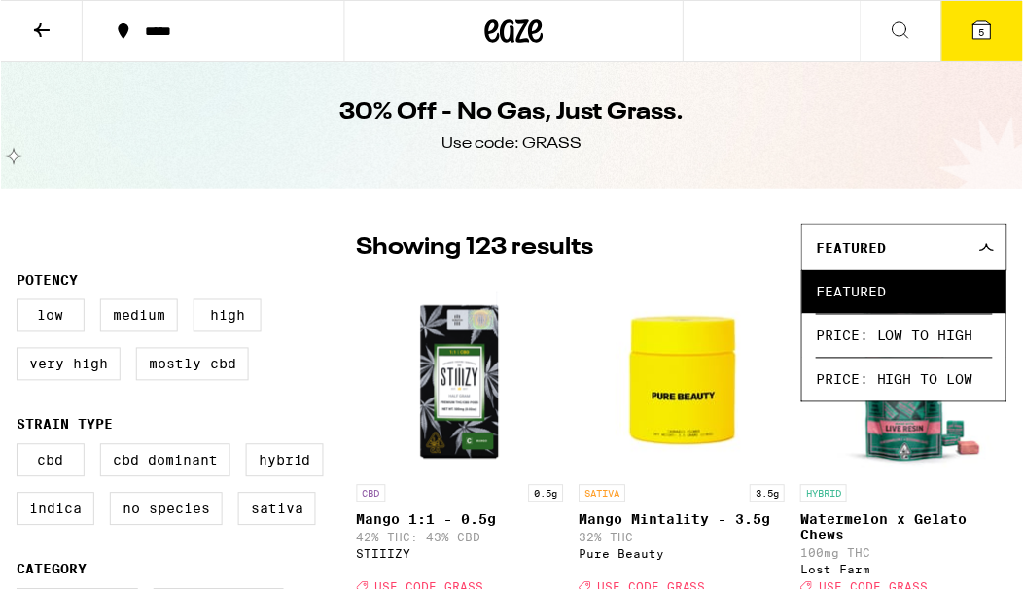
click at [704, 259] on div "Featured" at bounding box center [904, 248] width 204 height 46
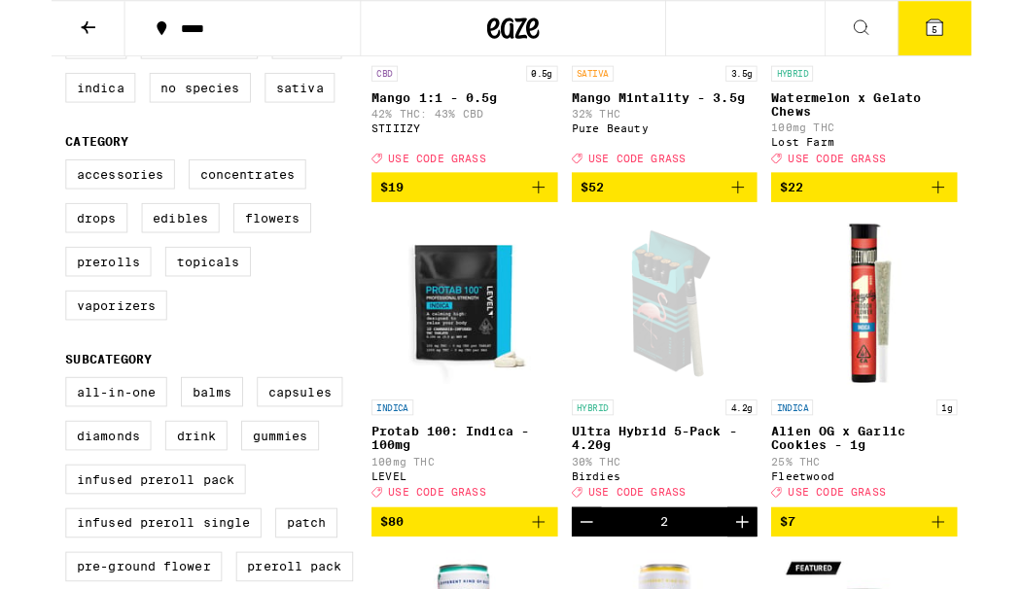
scroll to position [412, 0]
click at [77, 307] on label "Prerolls" at bounding box center [63, 290] width 95 height 33
click at [20, 181] on input "Prerolls" at bounding box center [19, 180] width 1 height 1
checkbox input "true"
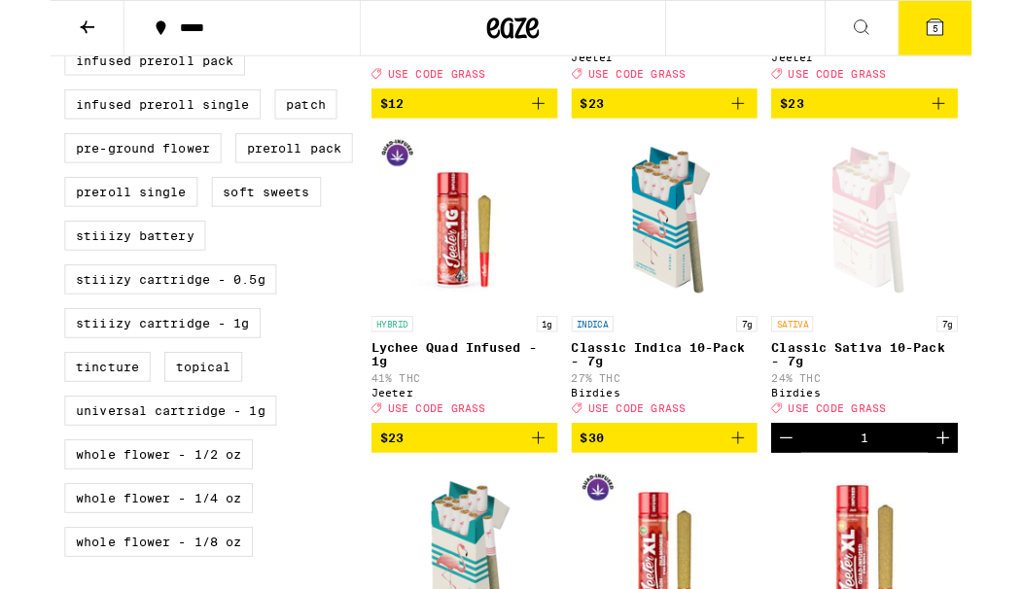
scroll to position [877, 0]
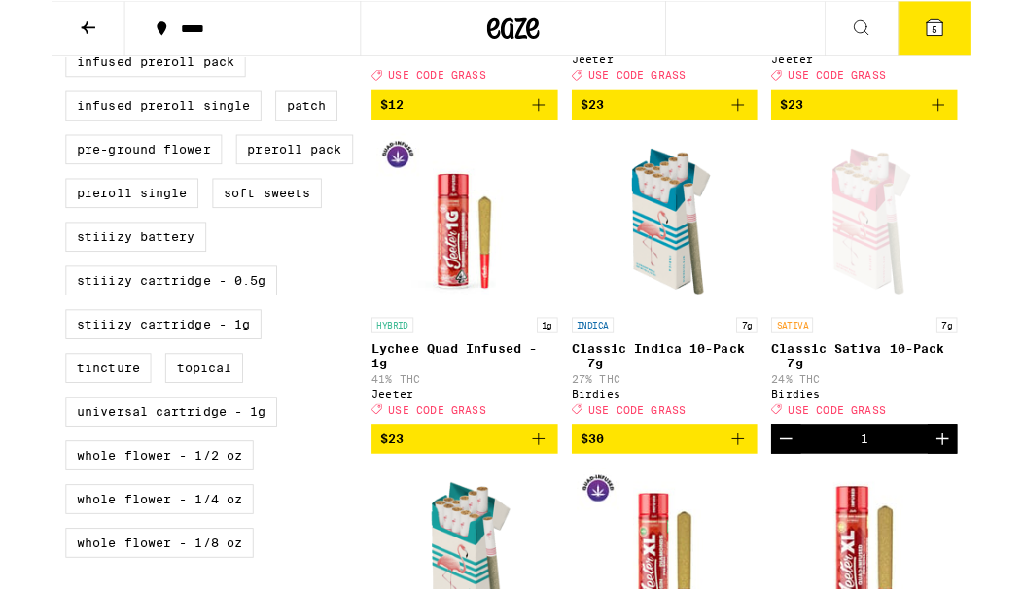
click at [704, 499] on icon "Add to bag" at bounding box center [762, 486] width 23 height 23
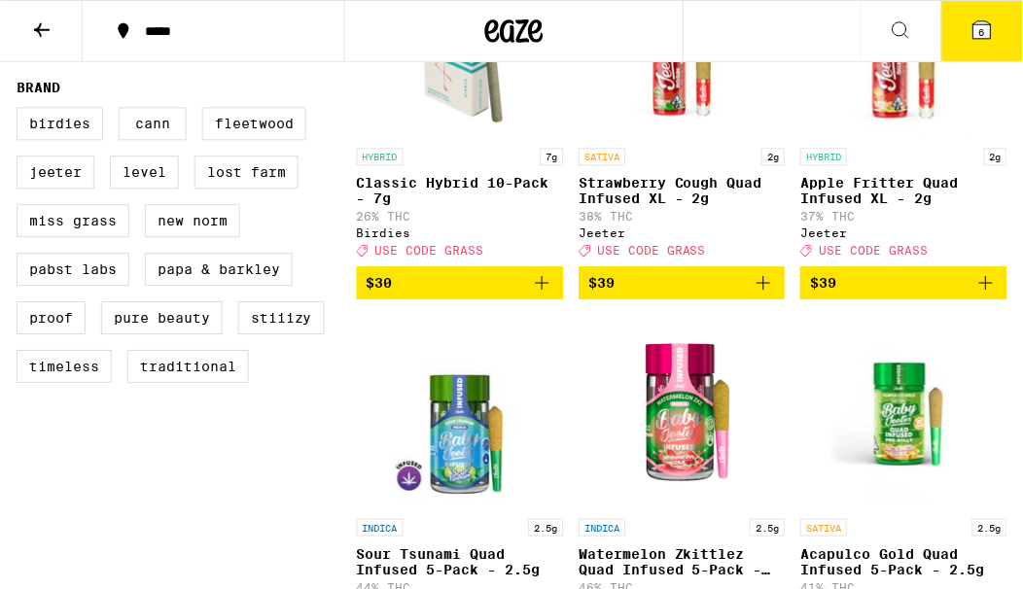
click at [704, 22] on icon at bounding box center [981, 29] width 17 height 17
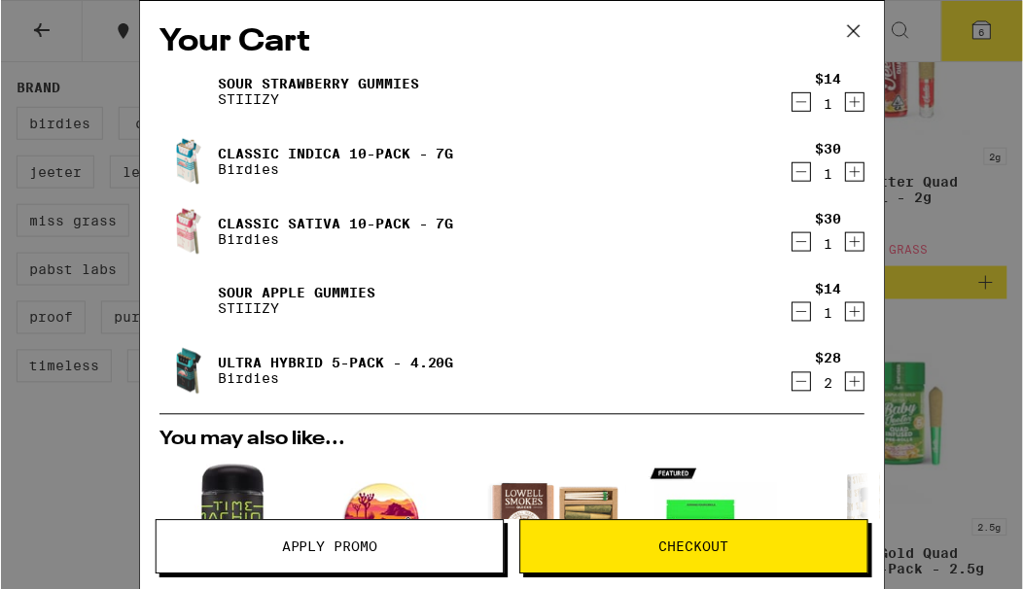
click at [704, 548] on span "Checkout" at bounding box center [693, 548] width 347 height 14
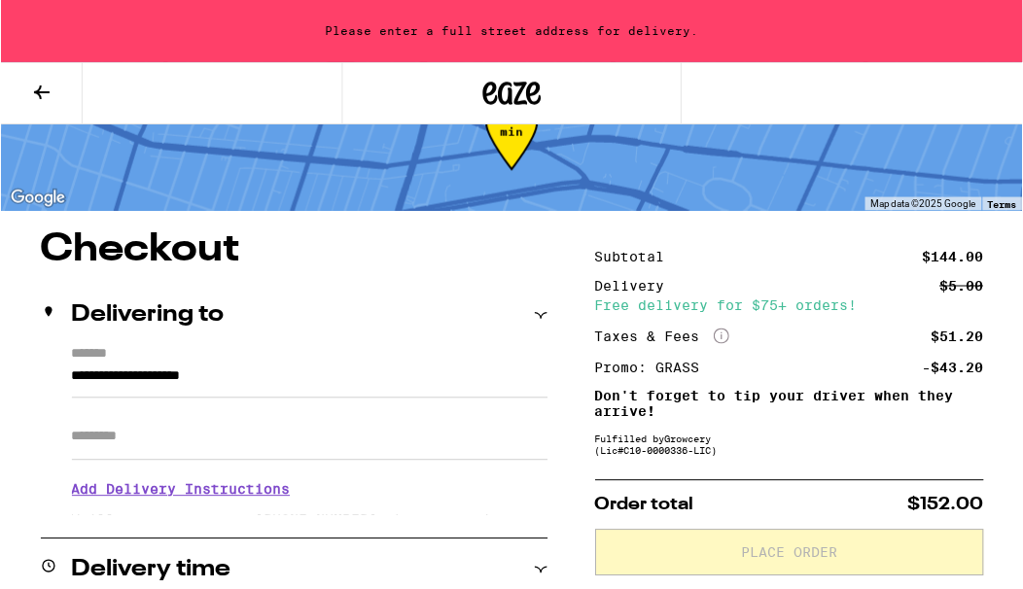
click at [424, 366] on input "**********" at bounding box center [309, 382] width 476 height 33
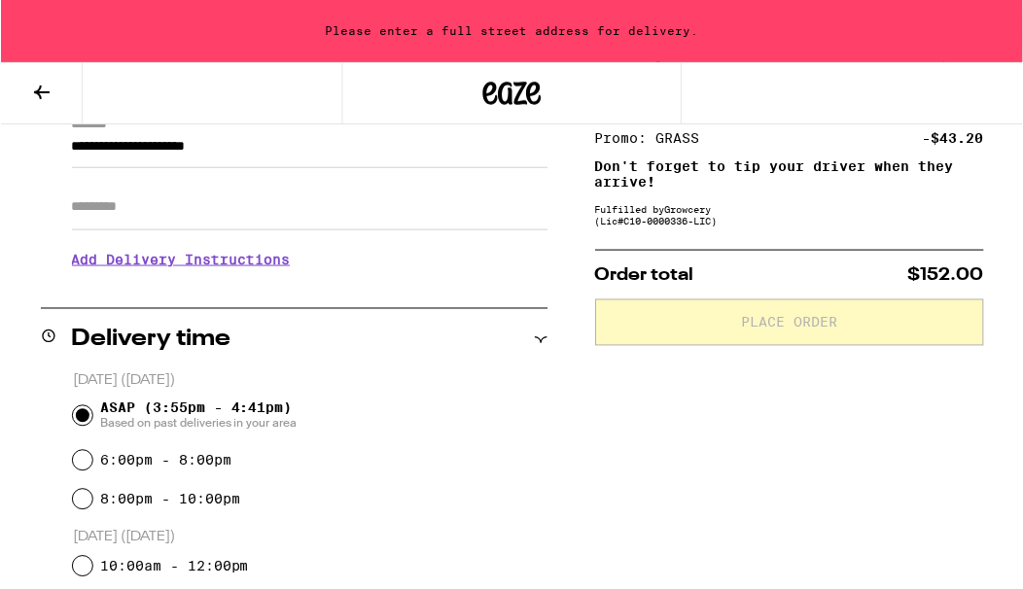
click at [360, 158] on input "**********" at bounding box center [309, 151] width 476 height 33
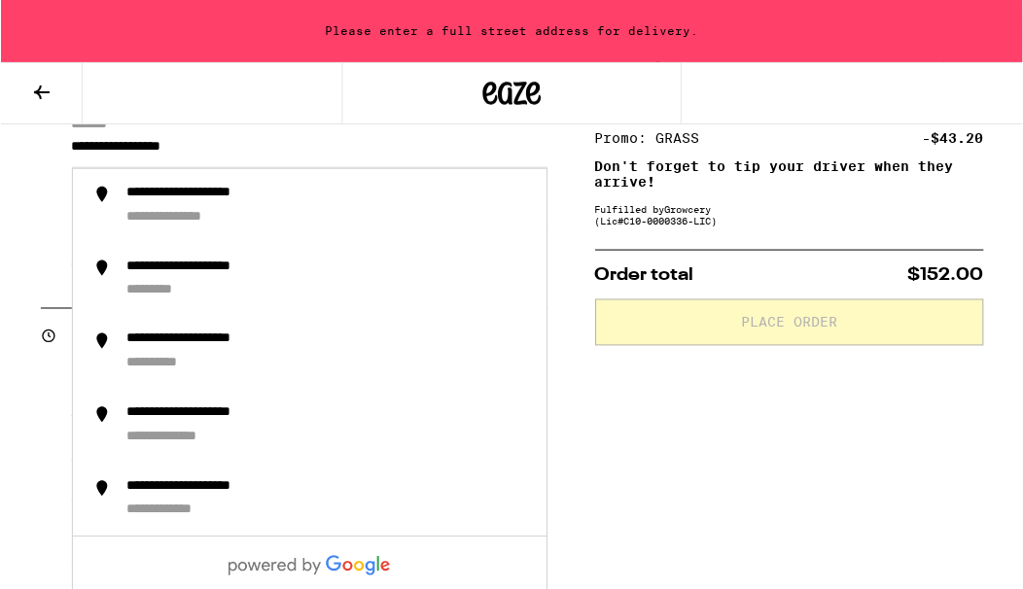
type input "**********"
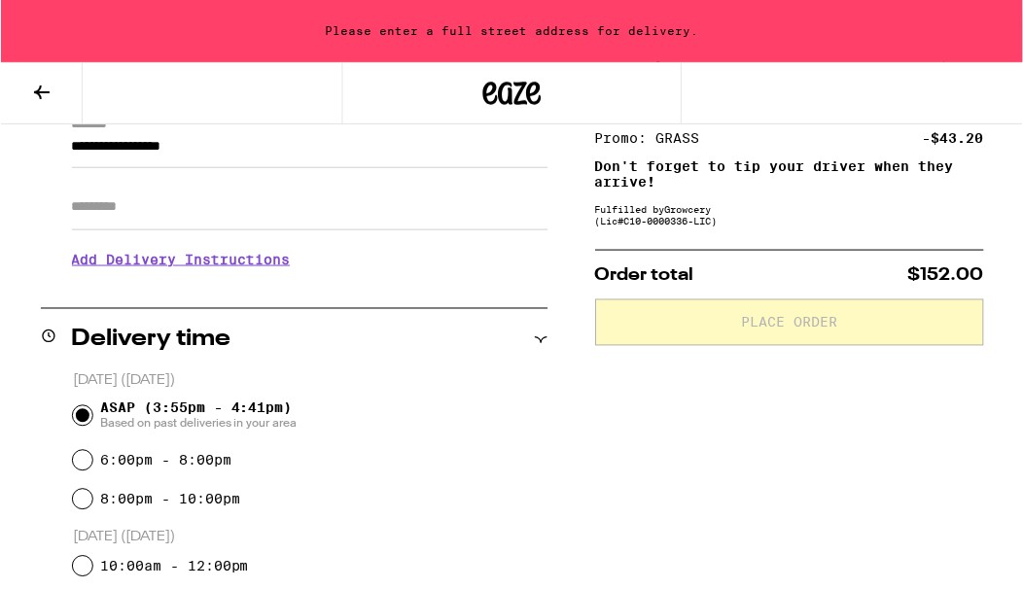
click at [267, 263] on h3 "Add Delivery Instructions" at bounding box center [309, 259] width 476 height 45
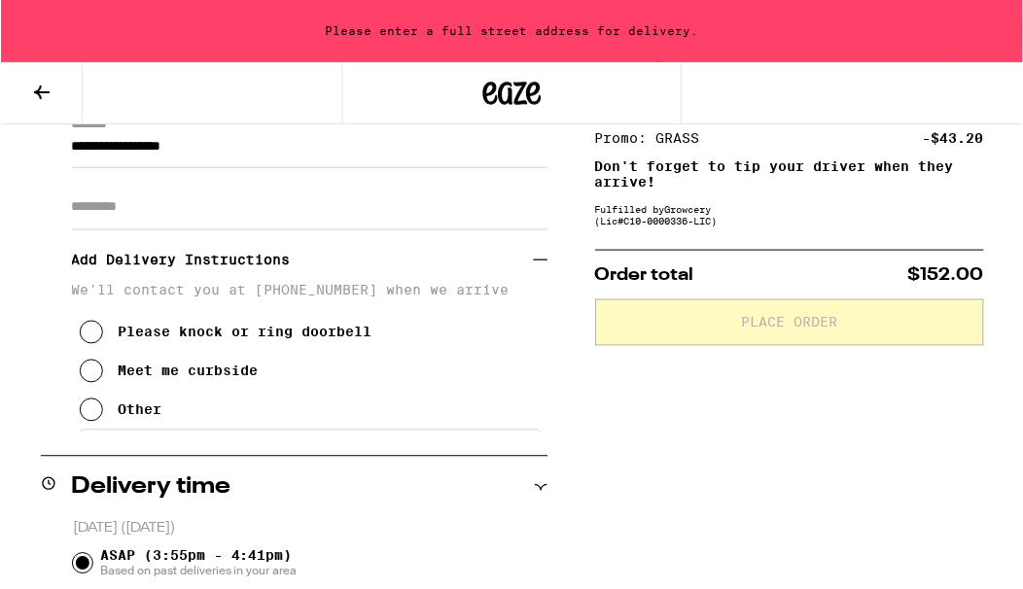
click at [87, 422] on icon at bounding box center [90, 410] width 23 height 23
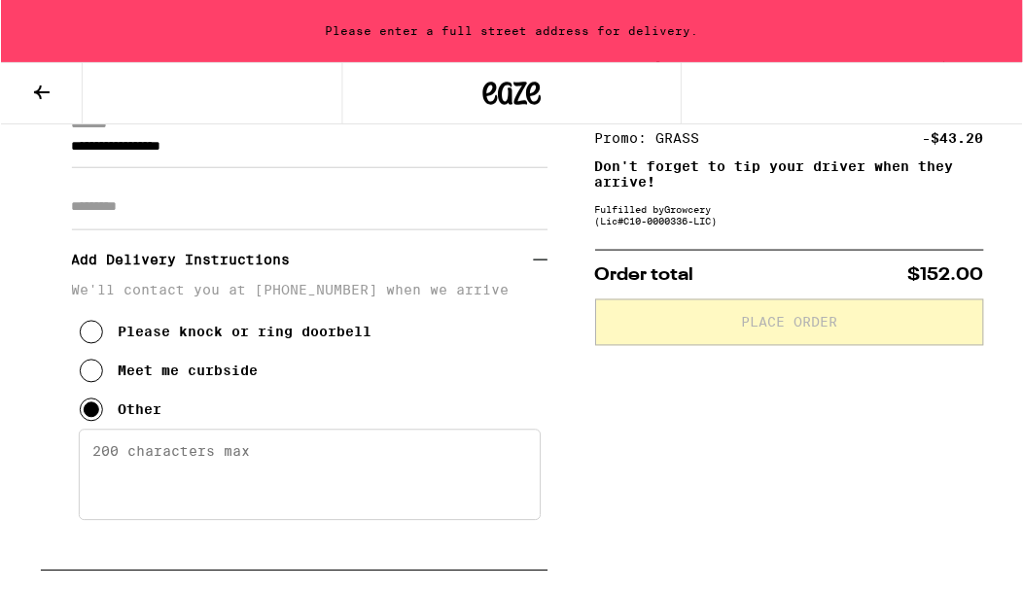
click at [94, 402] on button "Other" at bounding box center [120, 410] width 83 height 39
click at [535, 254] on div "Add Delivery Instructions" at bounding box center [309, 259] width 476 height 45
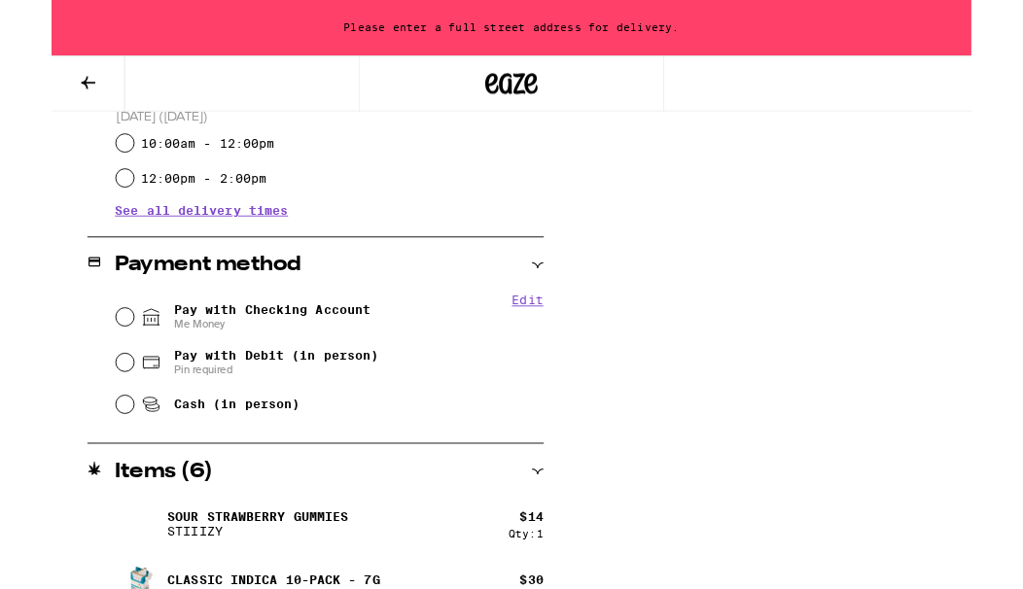
scroll to position [706, 0]
click at [86, 353] on input "Pay with Checking Account Me Money" at bounding box center [81, 351] width 19 height 19
radio input "true"
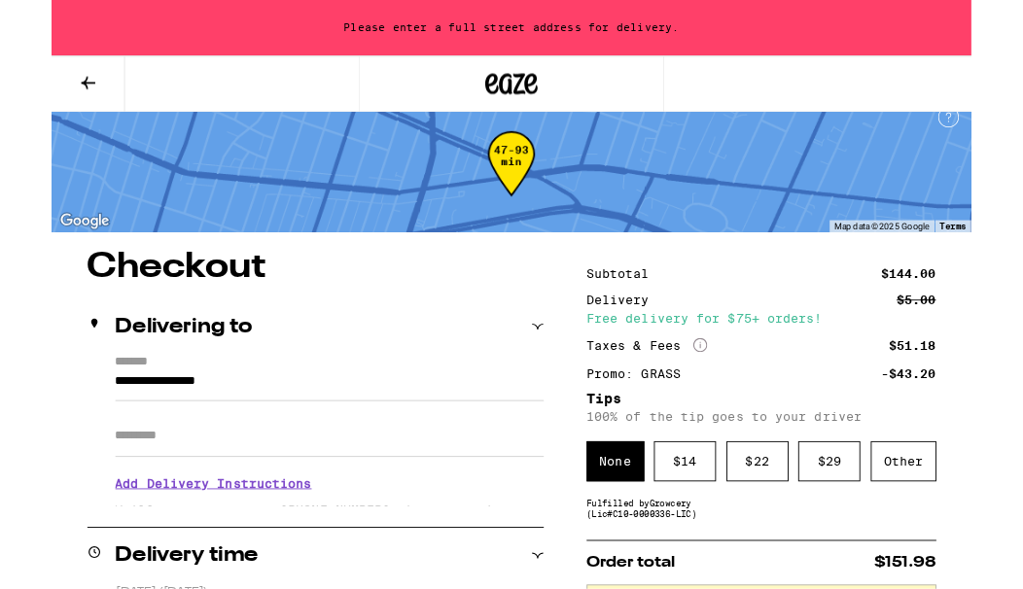
scroll to position [23, 0]
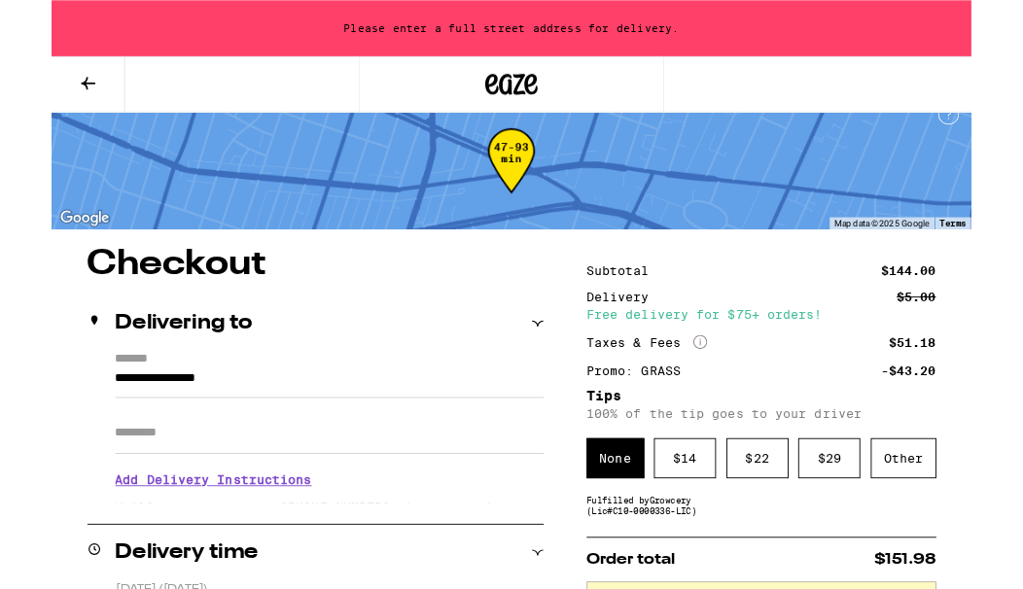
click at [704, 518] on div "Other" at bounding box center [947, 509] width 73 height 45
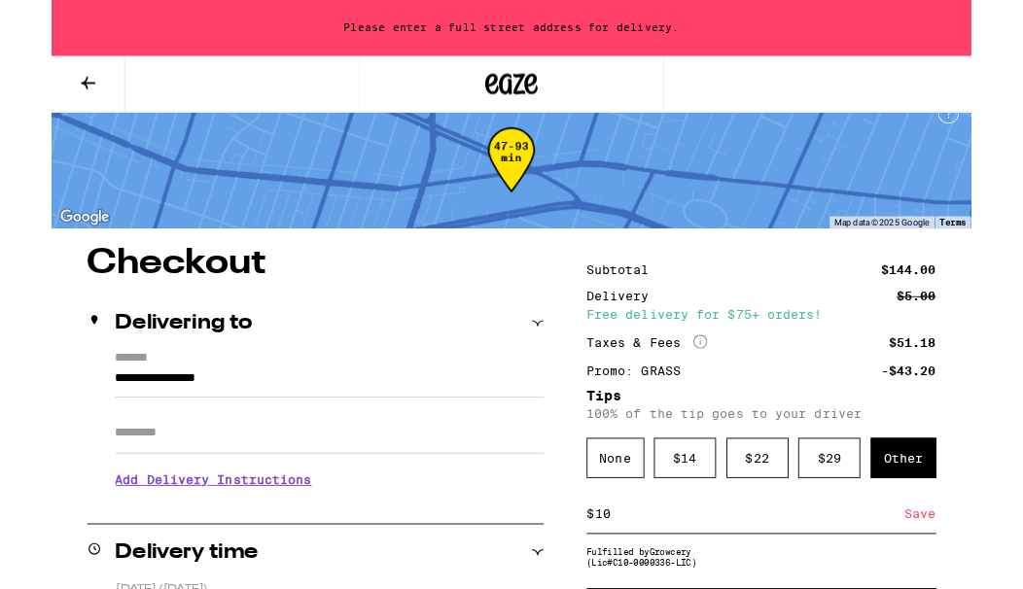
type input "10"
click at [704, 583] on div "Save" at bounding box center [966, 571] width 35 height 43
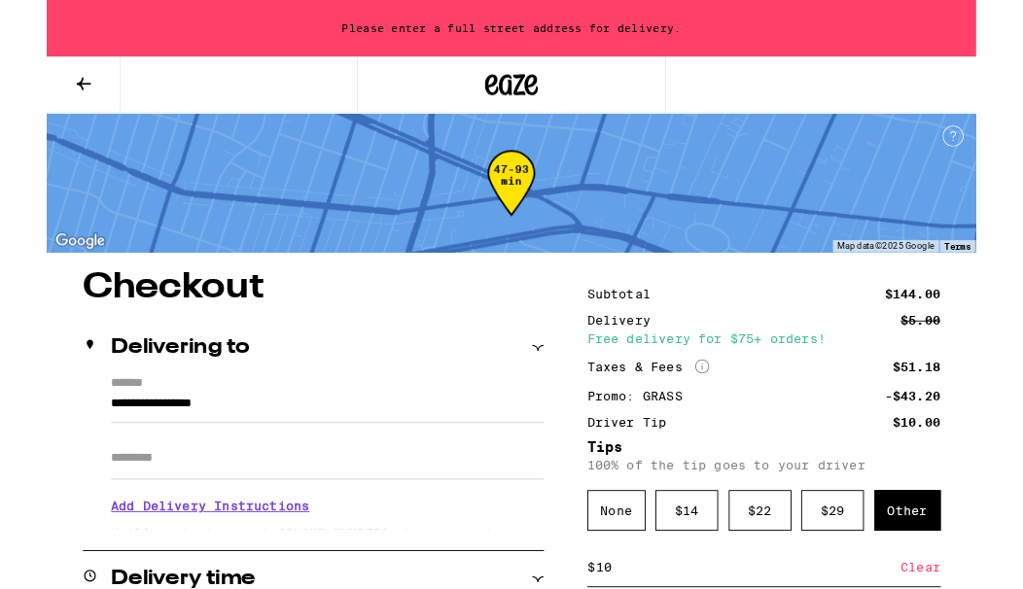
scroll to position [57, 0]
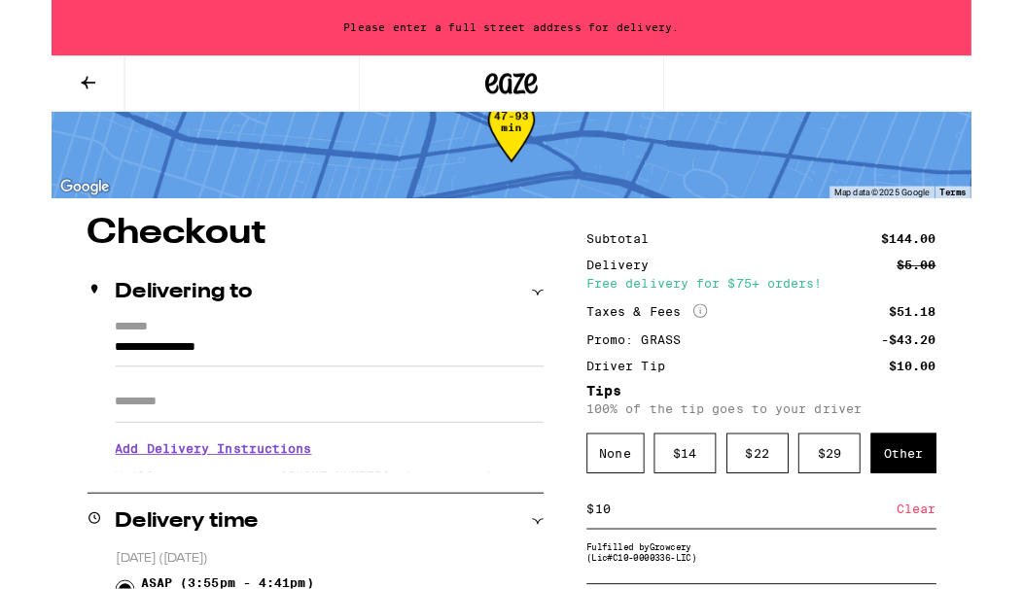
click at [477, 375] on input "**********" at bounding box center [309, 391] width 476 height 33
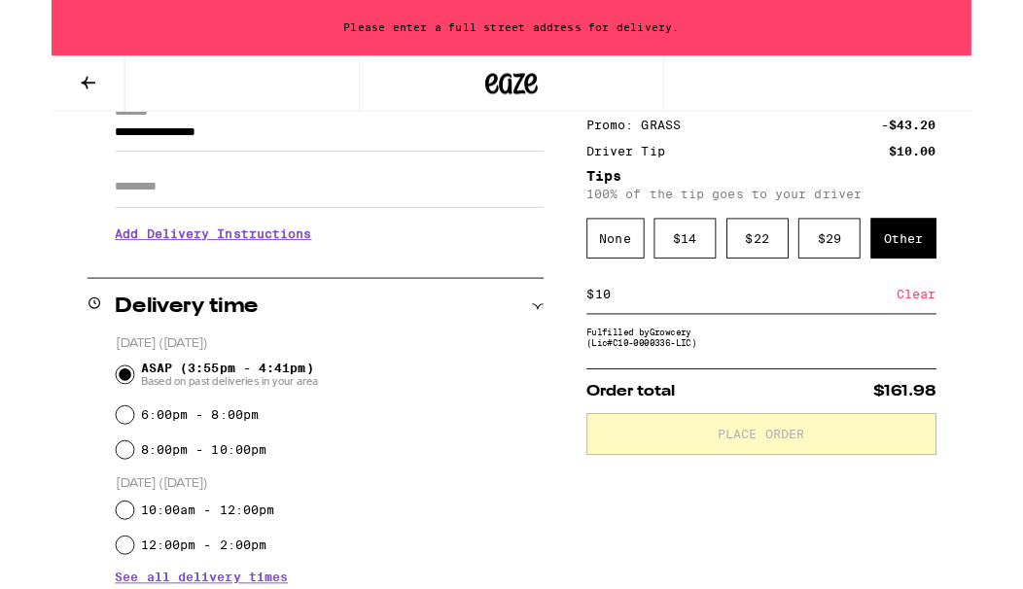
scroll to position [297, 0]
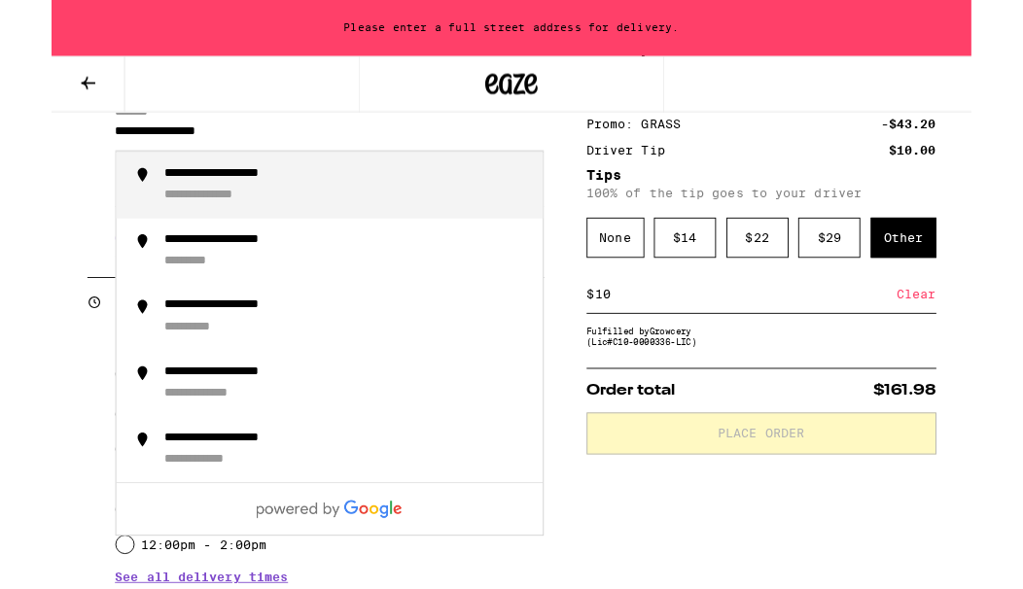
click at [211, 208] on div "**********" at bounding box center [328, 206] width 404 height 43
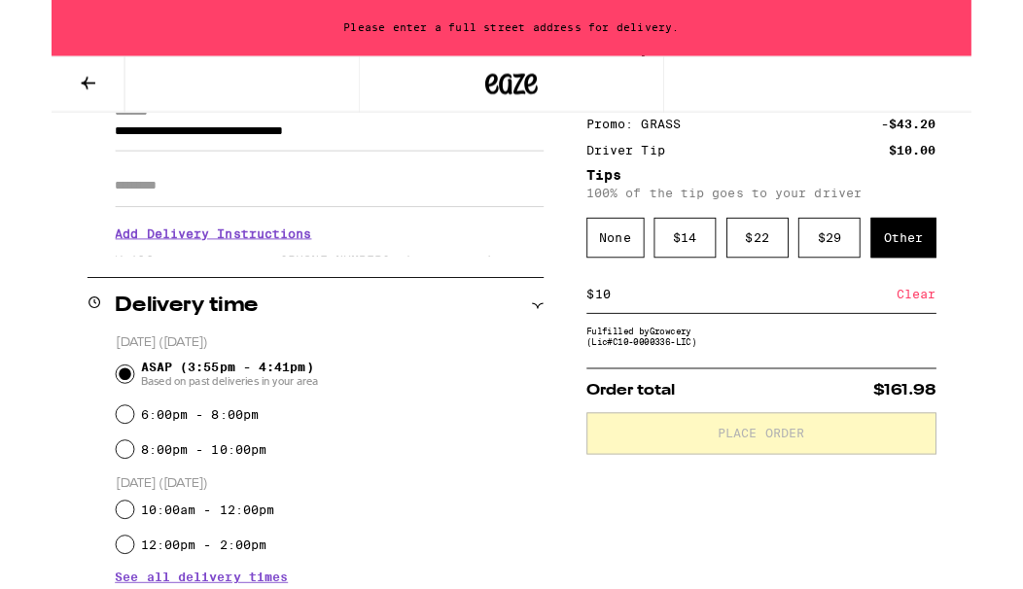
type input "**********"
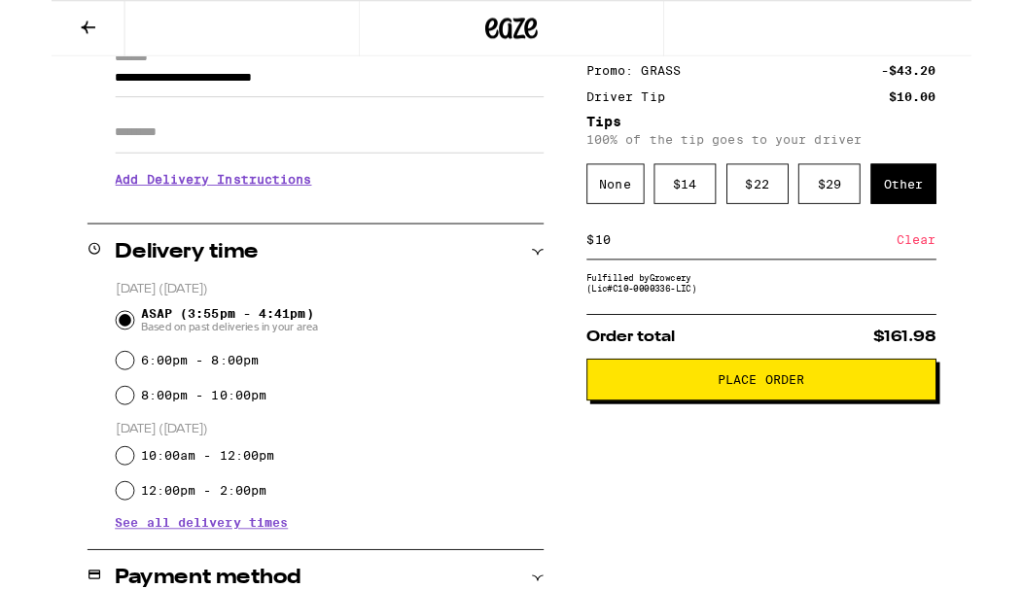
scroll to position [296, 0]
click at [704, 429] on span "Place Order" at bounding box center [789, 422] width 356 height 14
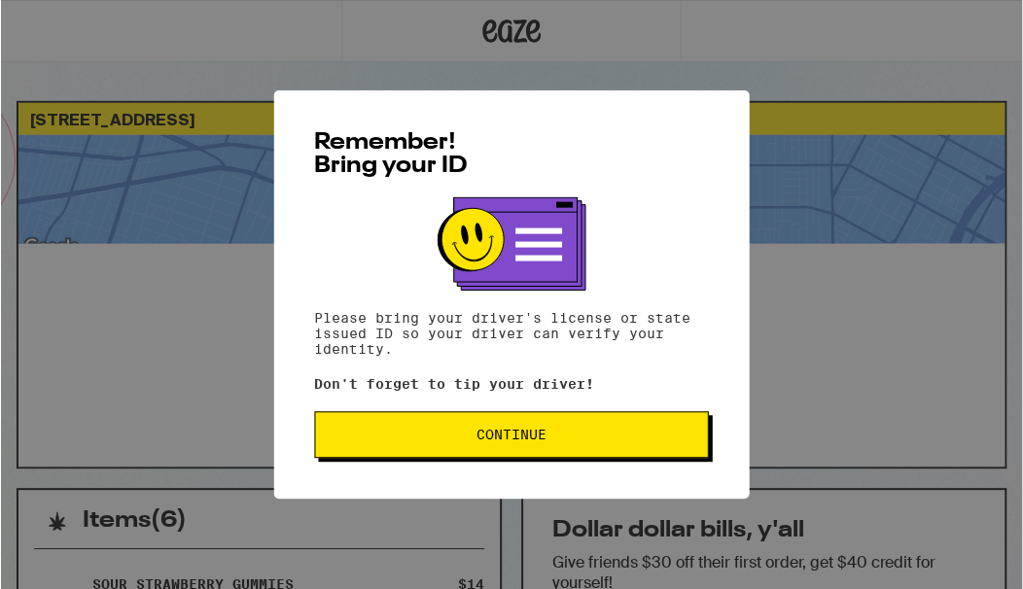
click at [643, 451] on button "Continue" at bounding box center [511, 435] width 395 height 47
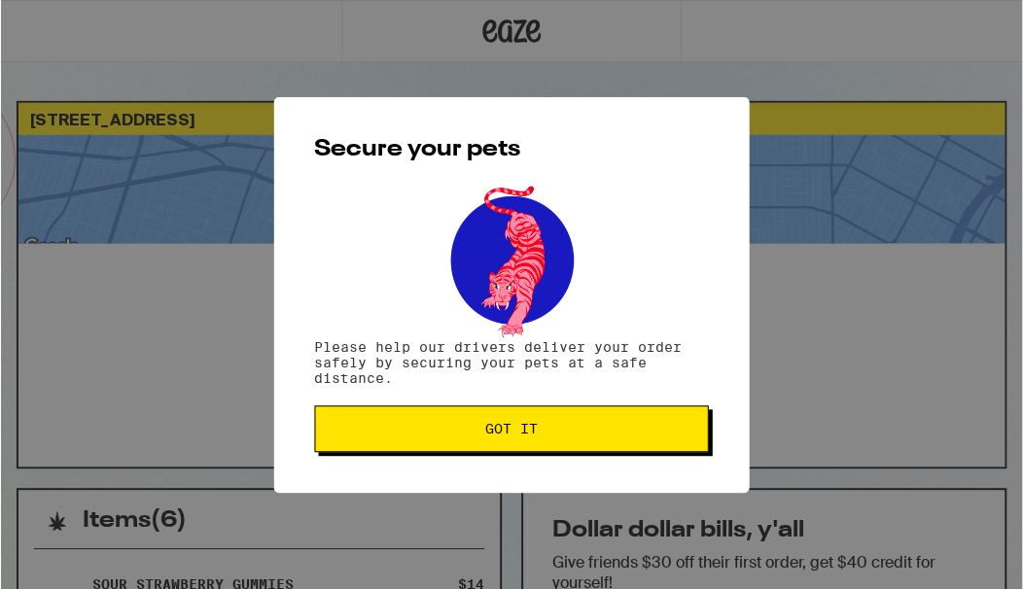
click at [667, 453] on button "Got it" at bounding box center [511, 429] width 395 height 47
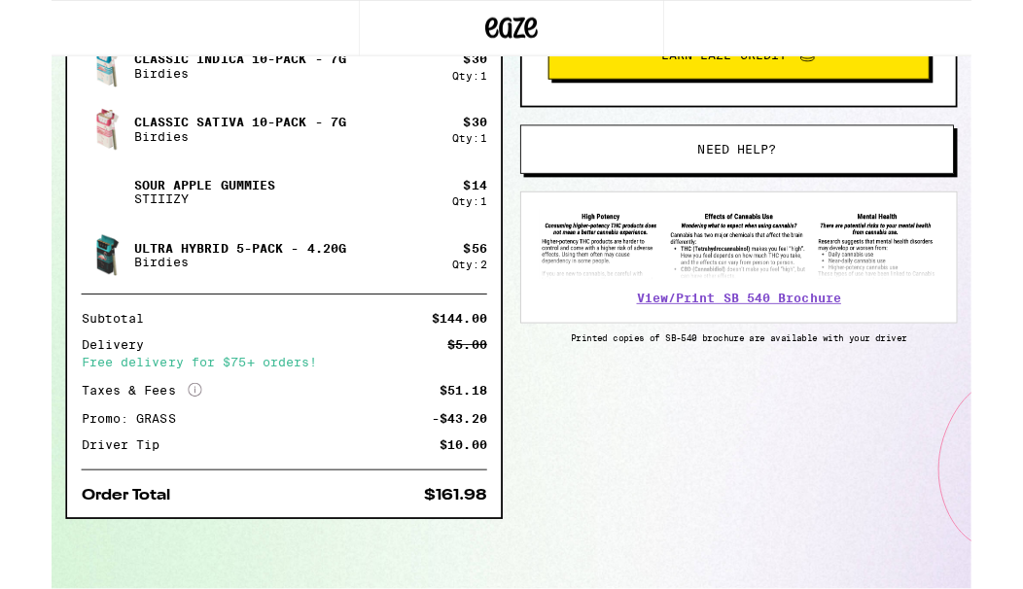
scroll to position [592, 0]
click at [704, 337] on link "View/Print SB 540 Brochure" at bounding box center [763, 332] width 227 height 16
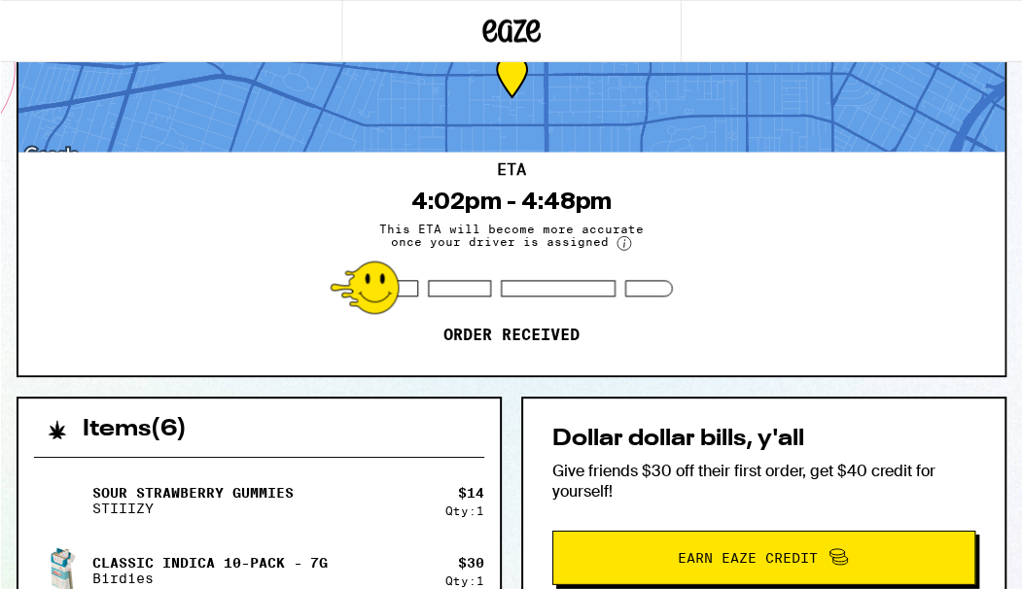
scroll to position [0, 0]
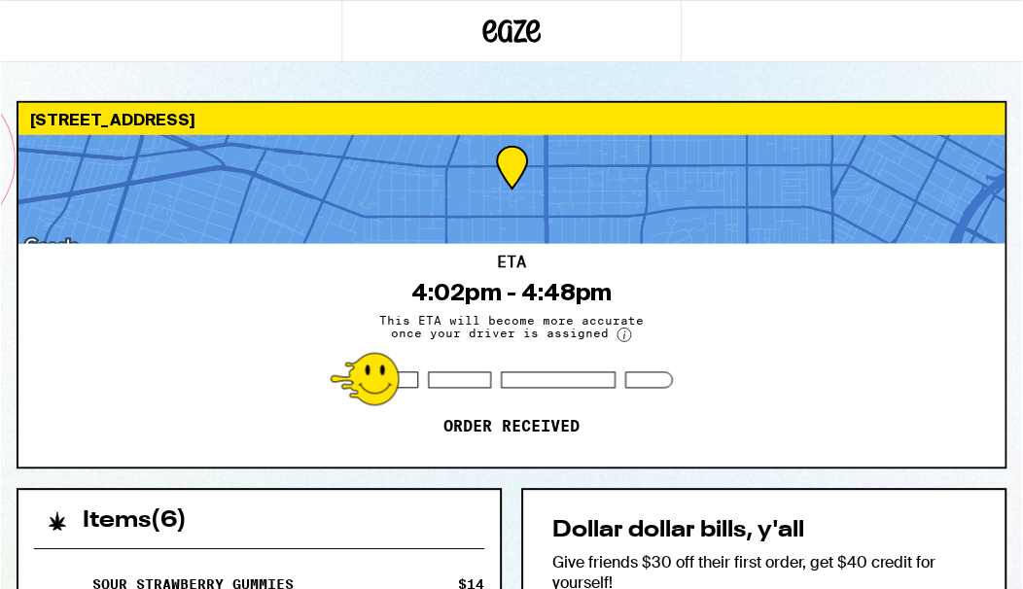
click at [507, 28] on icon at bounding box center [512, 30] width 29 height 23
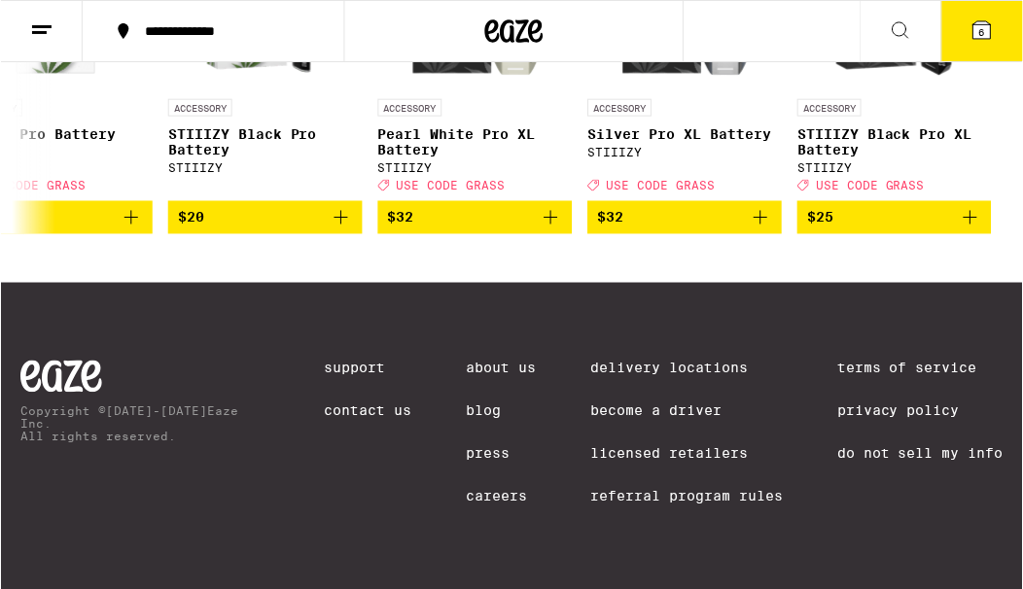
scroll to position [0, 5308]
click at [16, 77] on icon at bounding box center [27, 64] width 23 height 23
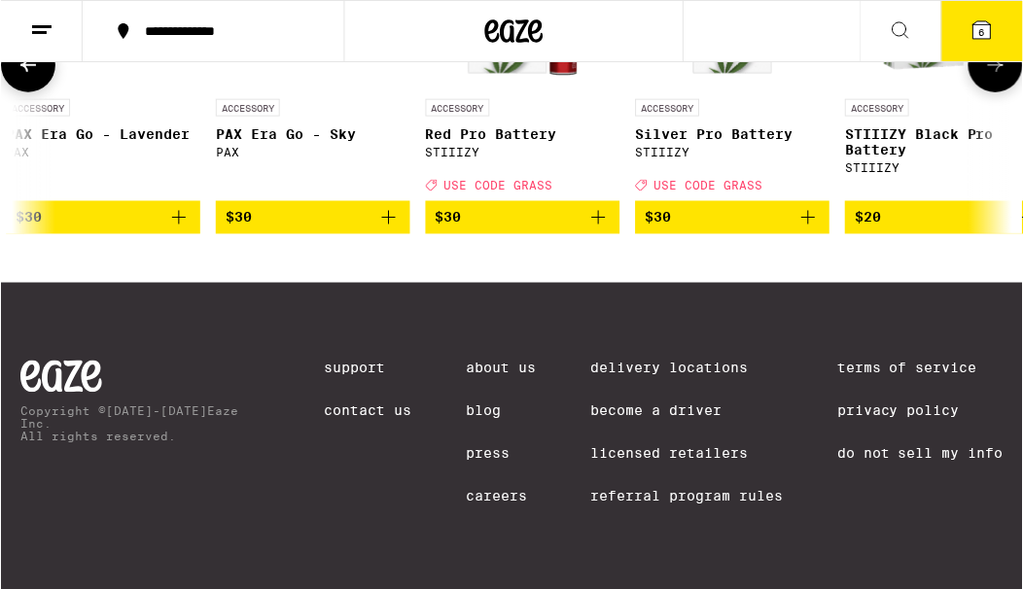
scroll to position [0, 4528]
